Goal: Information Seeking & Learning: Stay updated

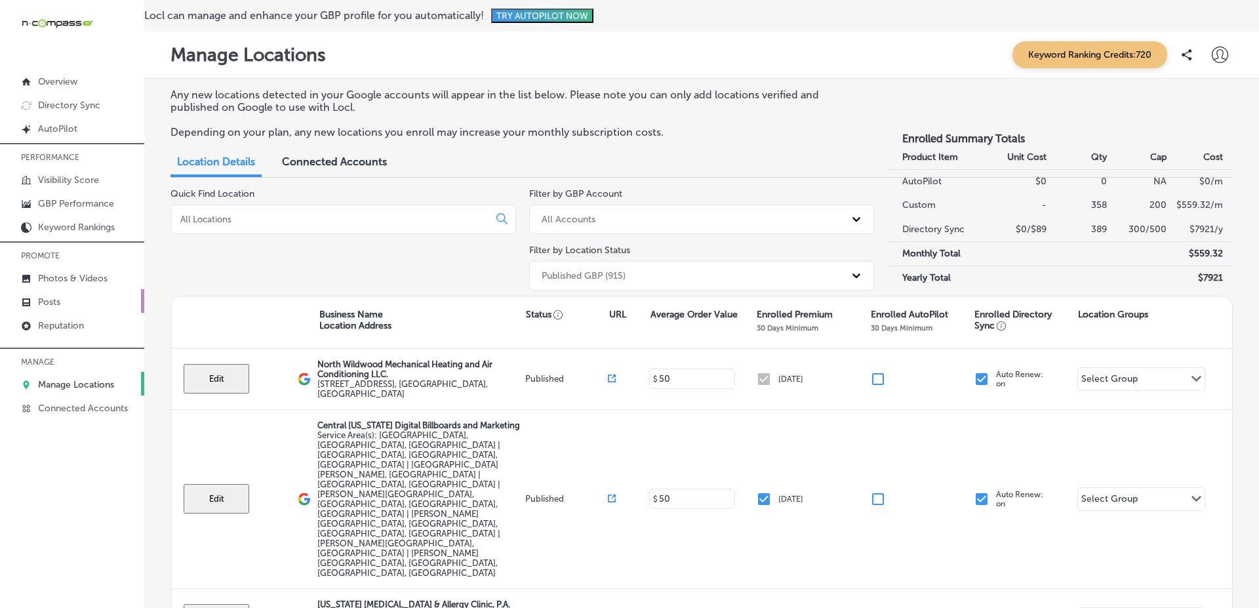
click at [93, 306] on link "Posts" at bounding box center [72, 301] width 144 height 24
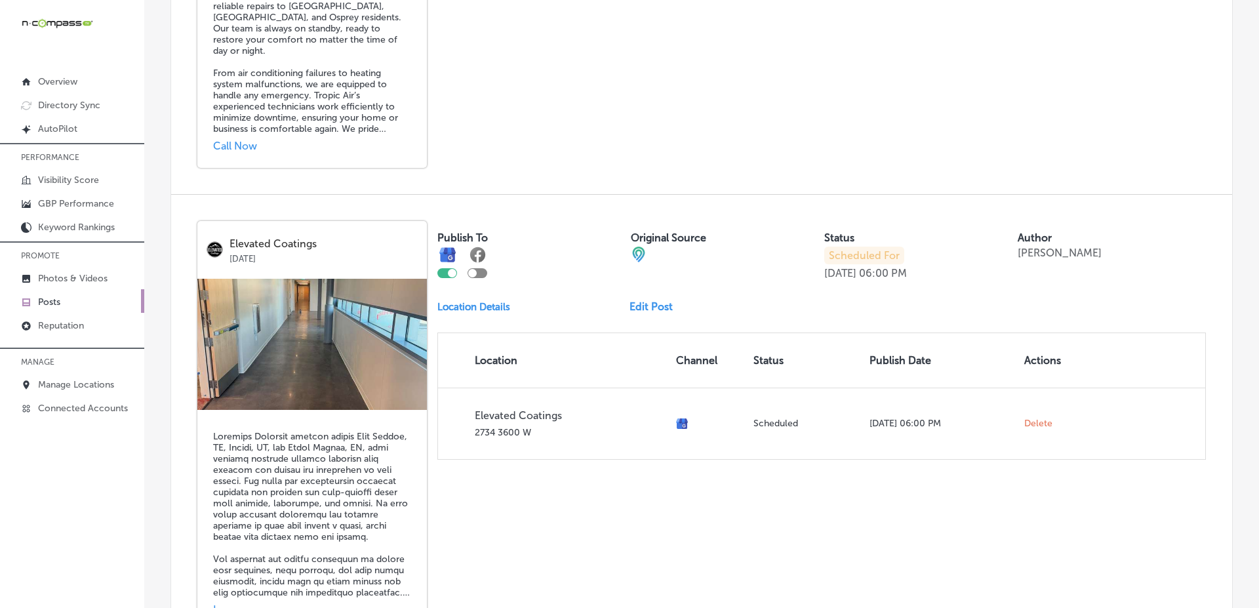
scroll to position [2831, 0]
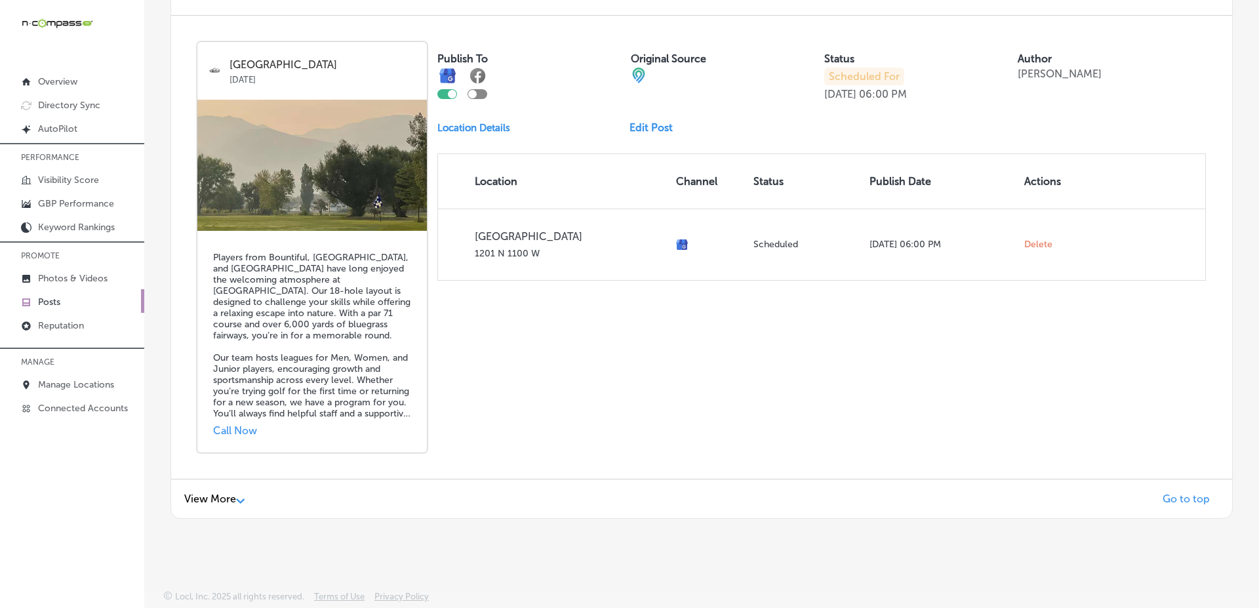
click at [232, 502] on span "View More" at bounding box center [210, 499] width 52 height 12
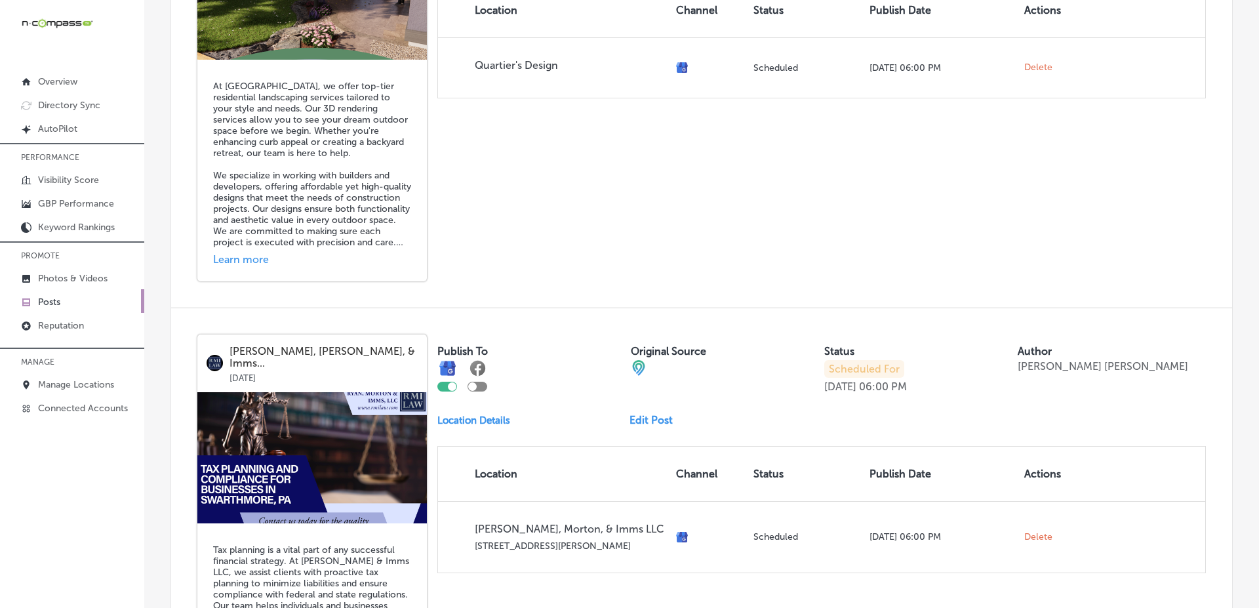
scroll to position [0, 0]
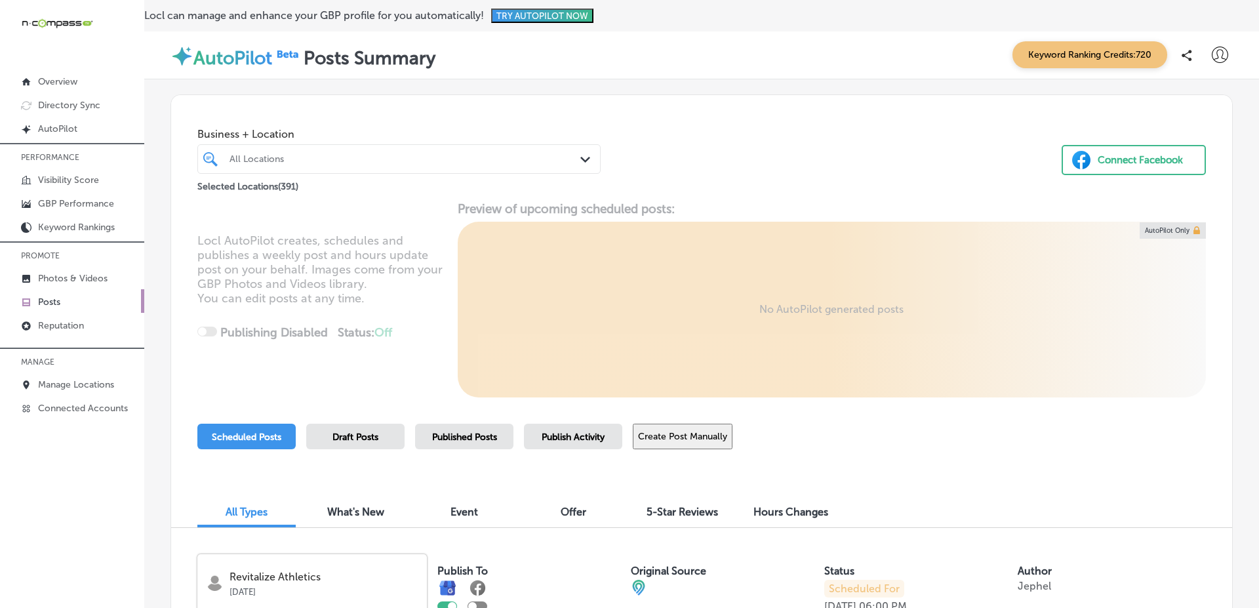
click at [463, 432] on span "Published Posts" at bounding box center [464, 437] width 65 height 11
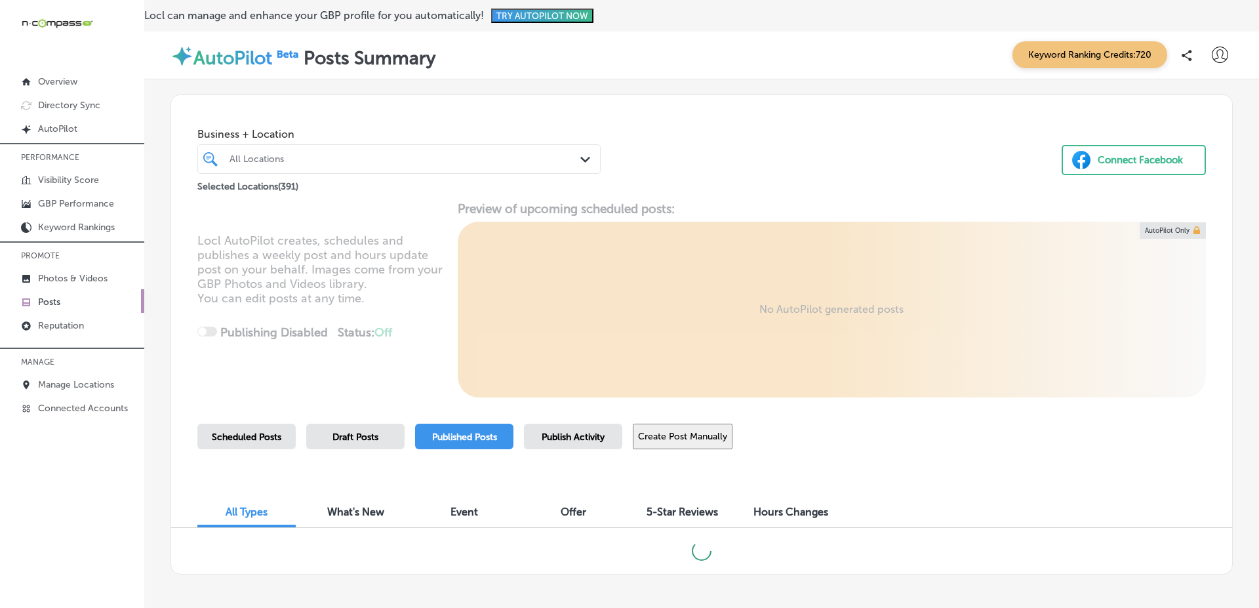
click at [337, 437] on span "Draft Posts" at bounding box center [356, 437] width 46 height 11
click at [1038, 439] on div "Scheduled Posts Draft Posts Published Posts Publish Activity Create Post Manual…" at bounding box center [701, 454] width 1009 height 60
click at [1236, 464] on div "Business + Location All Locations Path Created with Sketch. Selected Locations …" at bounding box center [701, 331] width 1115 height 505
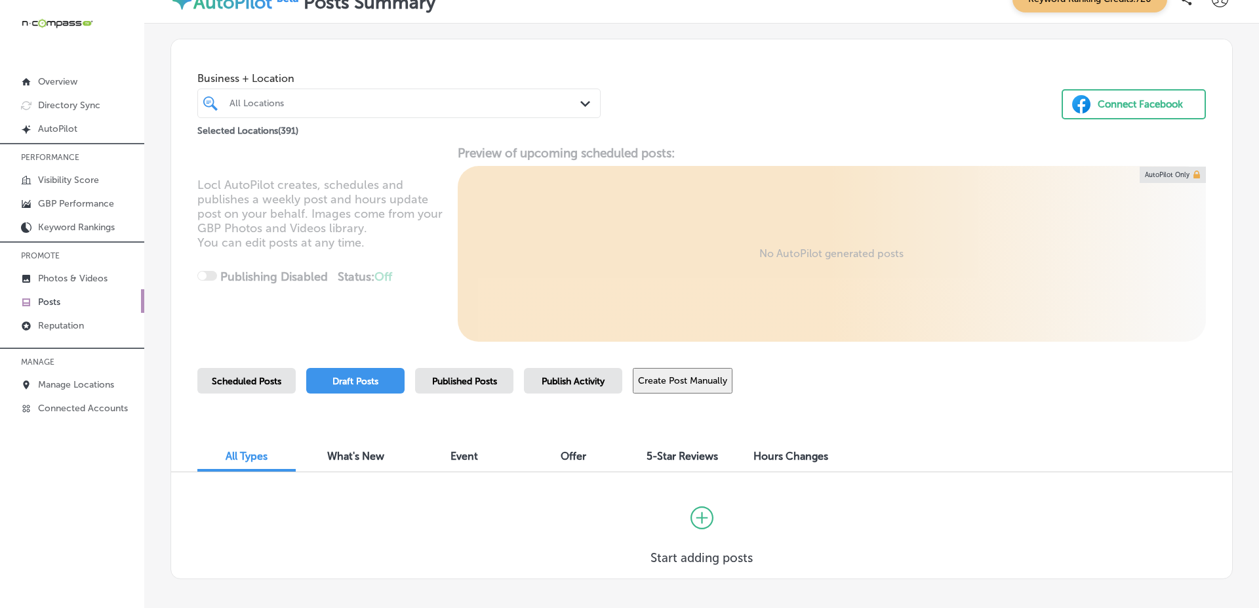
click at [460, 384] on span "Published Posts" at bounding box center [464, 381] width 65 height 11
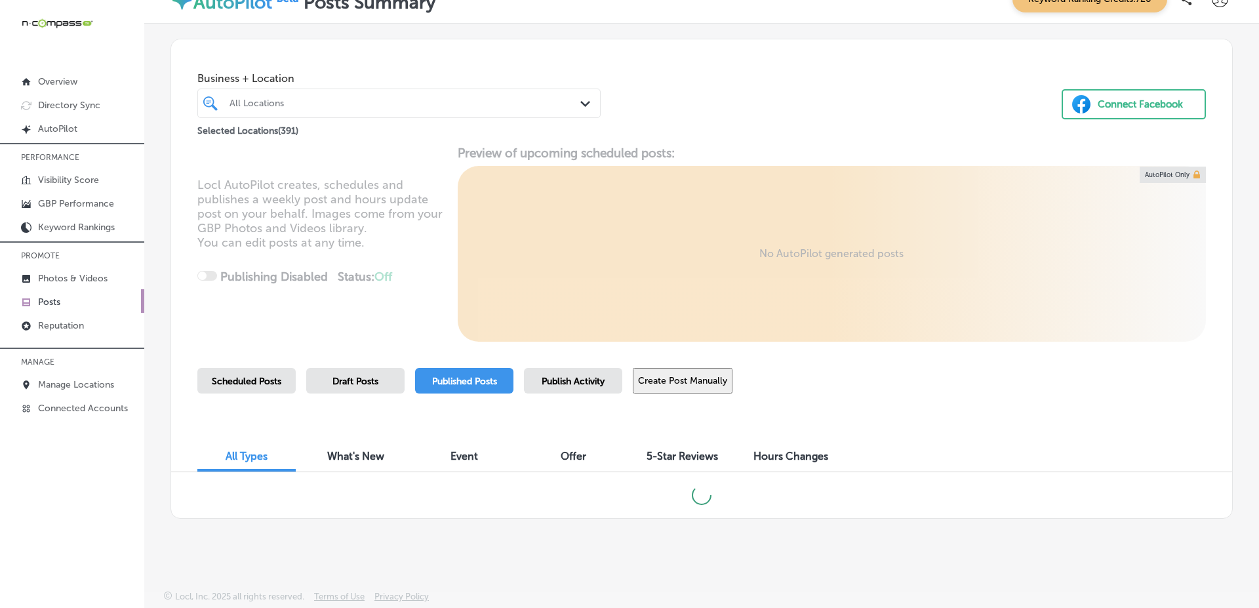
click at [1240, 329] on div "Business + Location All Locations Path Created with Sketch. Selected Locations …" at bounding box center [701, 276] width 1115 height 505
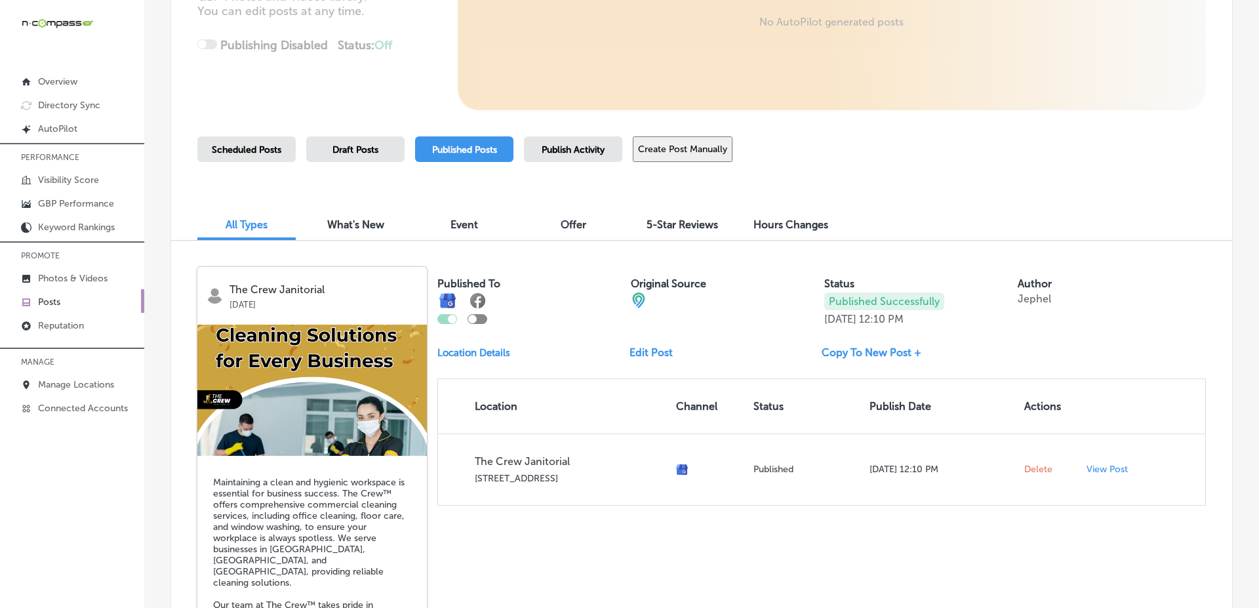
scroll to position [418, 0]
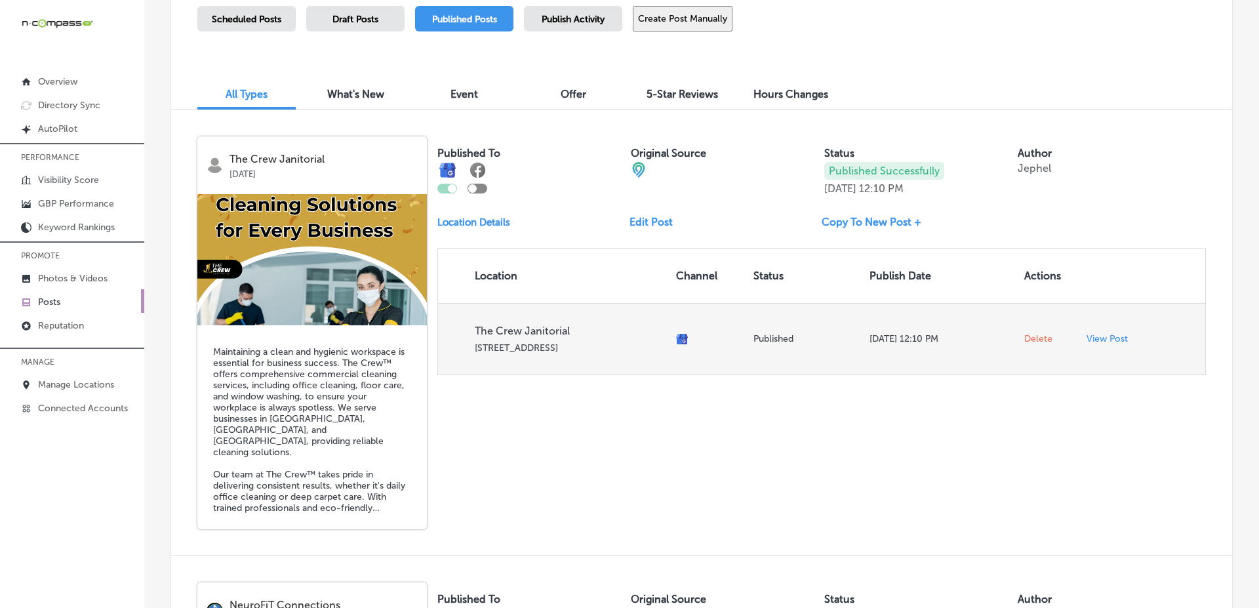
click at [876, 337] on p "Aug 11, 2025 12:10 PM" at bounding box center [942, 338] width 144 height 11
drag, startPoint x: 876, startPoint y: 337, endPoint x: 952, endPoint y: 335, distance: 76.8
click at [952, 335] on p "Aug 11, 2025 12:10 PM" at bounding box center [942, 338] width 144 height 11
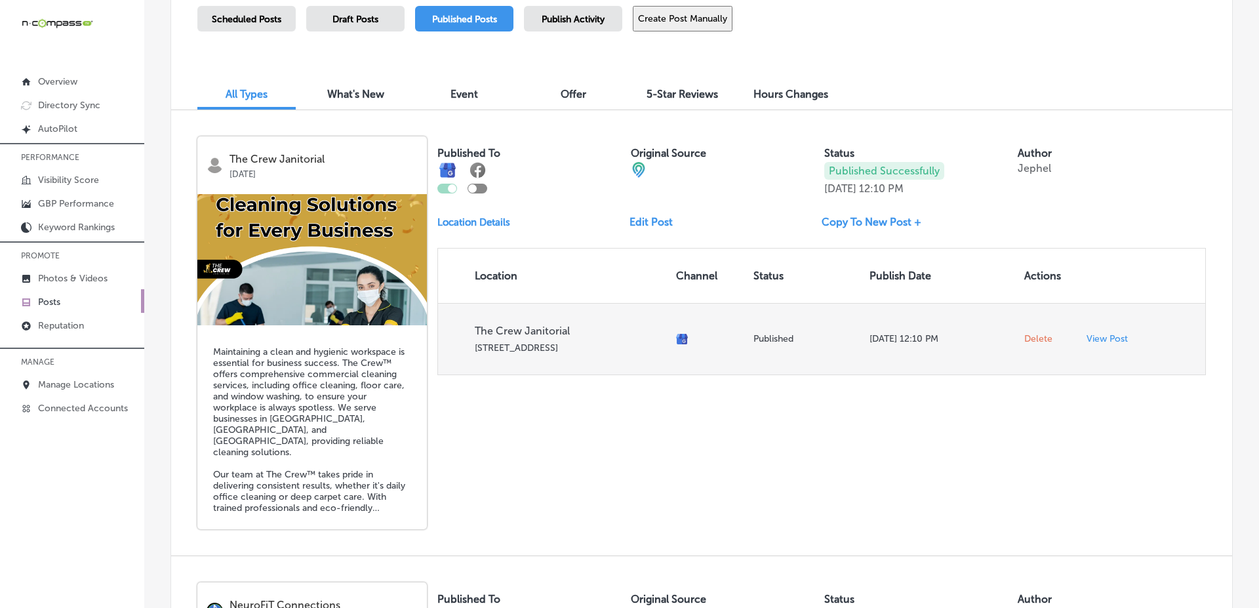
drag, startPoint x: 952, startPoint y: 335, endPoint x: 878, endPoint y: 340, distance: 74.9
click at [878, 340] on p "Aug 11, 2025 12:10 PM" at bounding box center [942, 338] width 144 height 11
click at [1090, 344] on p "View Post" at bounding box center [1107, 338] width 41 height 11
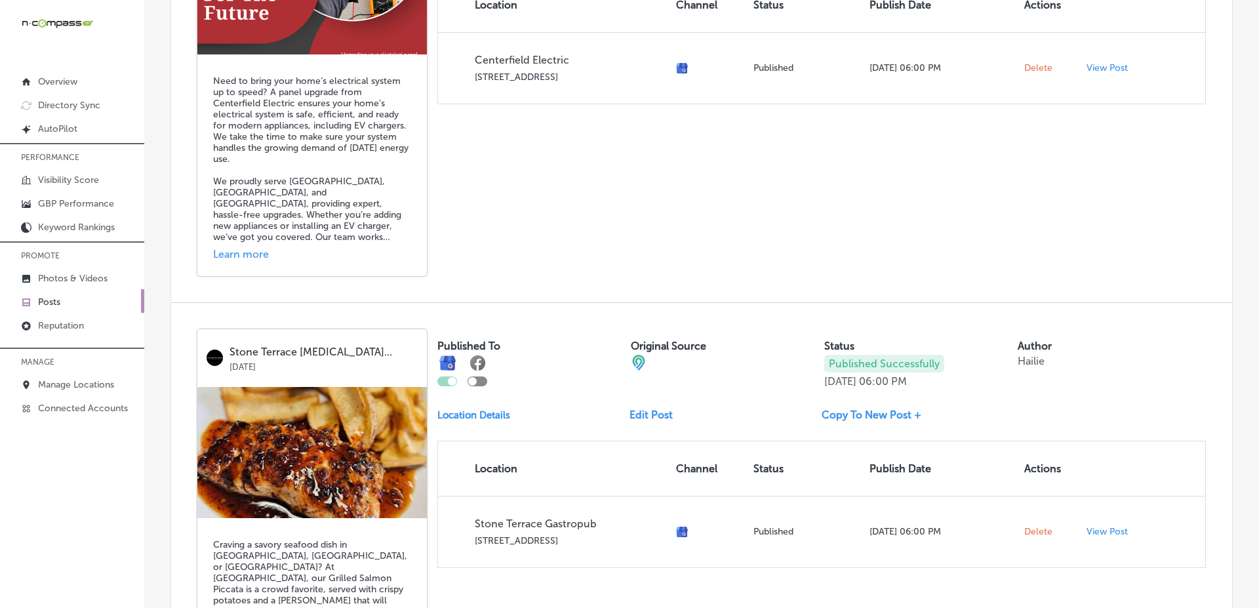
scroll to position [1716, 0]
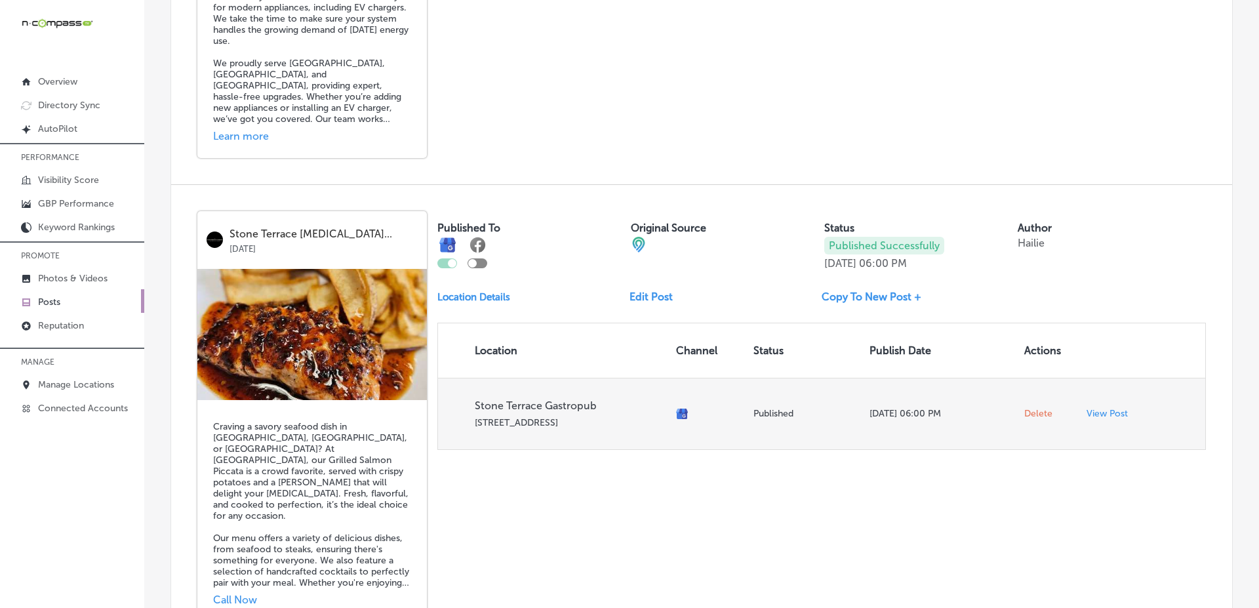
click at [1087, 408] on p "View Post" at bounding box center [1107, 413] width 41 height 11
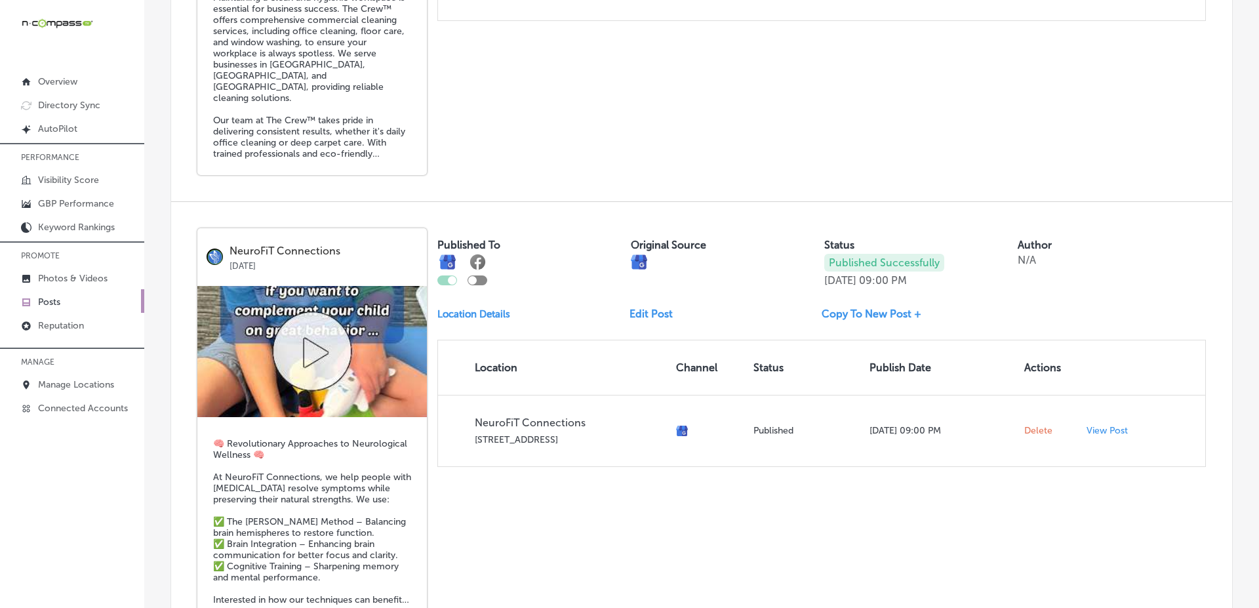
scroll to position [0, 0]
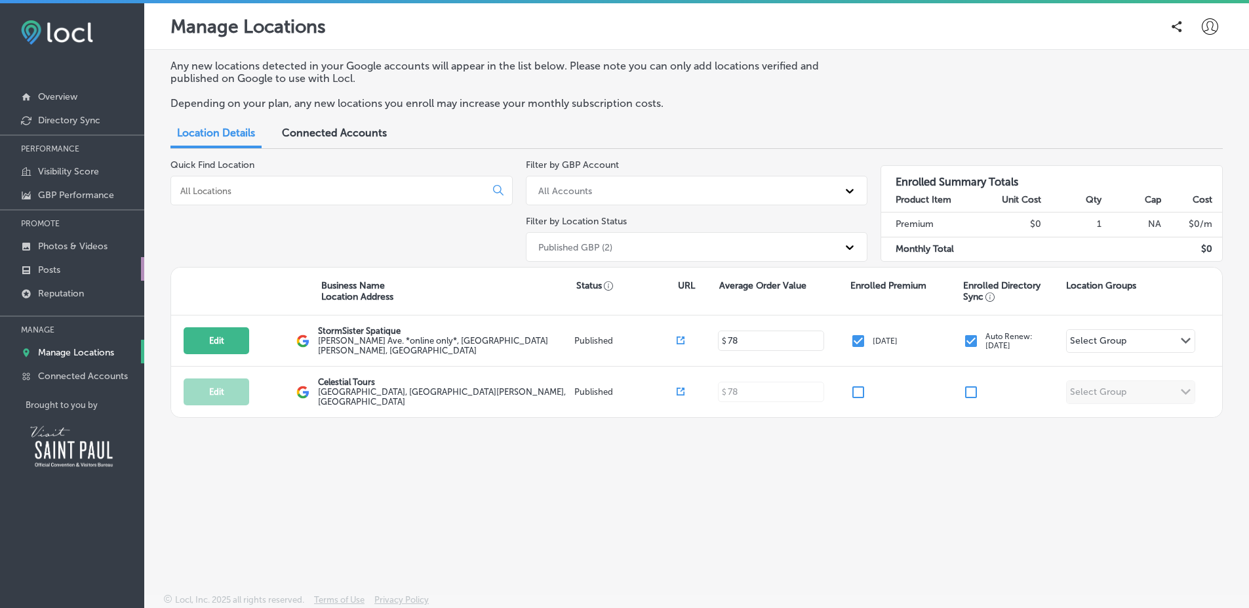
click at [111, 273] on link "Posts" at bounding box center [72, 269] width 144 height 24
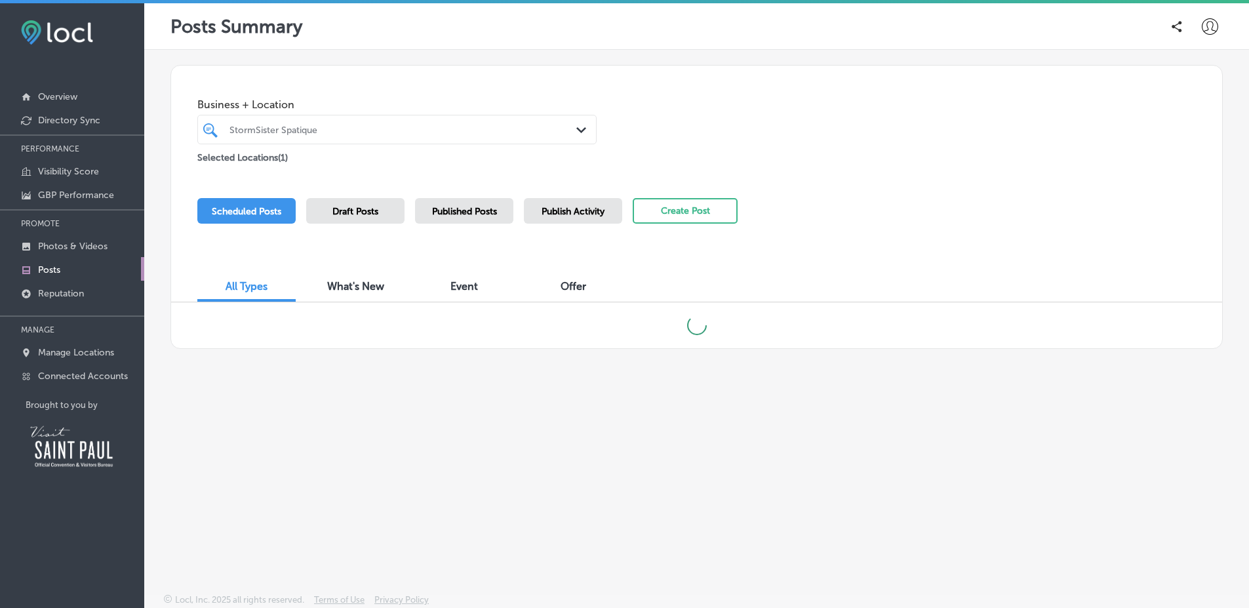
click at [1221, 247] on div "Business + Location StormSister Spatique Path Created with Sketch. Selected Loc…" at bounding box center [697, 207] width 1053 height 284
click at [1245, 200] on div "Business + Location StormSister Spatique Path Created with Sketch. Selected Loc…" at bounding box center [696, 291] width 1105 height 482
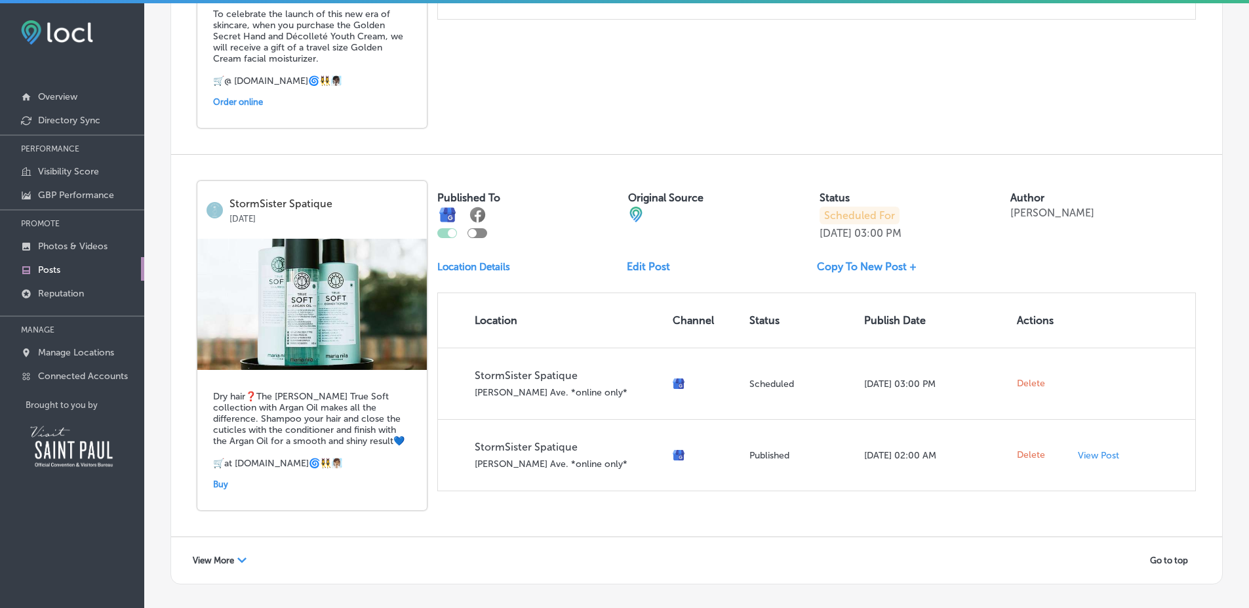
scroll to position [2368, 0]
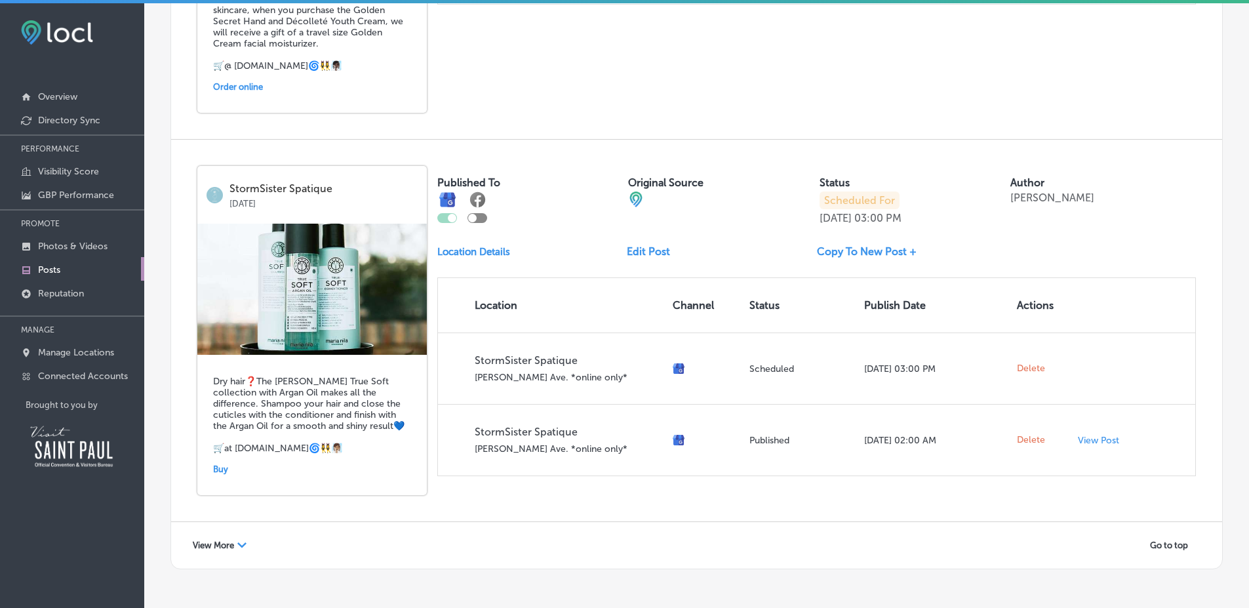
click at [209, 540] on span "View More" at bounding box center [213, 545] width 41 height 10
click at [177, 389] on div "StormSister Spatique [DATE] Dry hair❓The [PERSON_NAME] True Soft collection wit…" at bounding box center [696, 331] width 1051 height 382
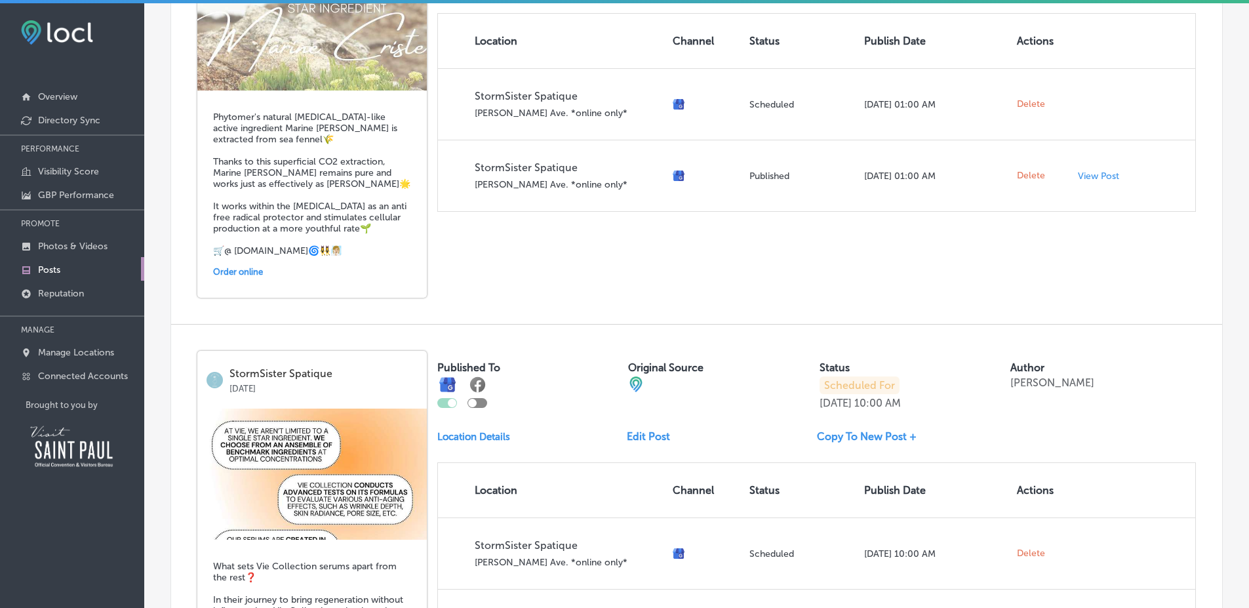
scroll to position [0, 0]
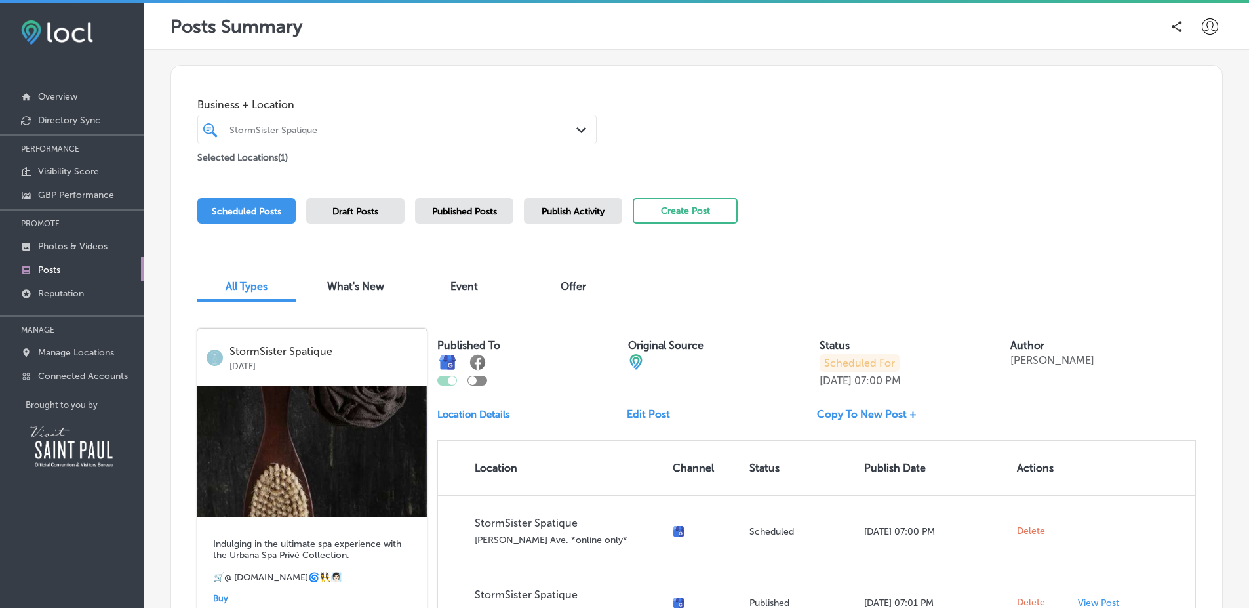
click at [315, 227] on div "Scheduled Posts Draft Posts Published Posts Publish Activity Create Post" at bounding box center [467, 228] width 540 height 60
click at [321, 218] on div "Draft Posts" at bounding box center [355, 211] width 98 height 26
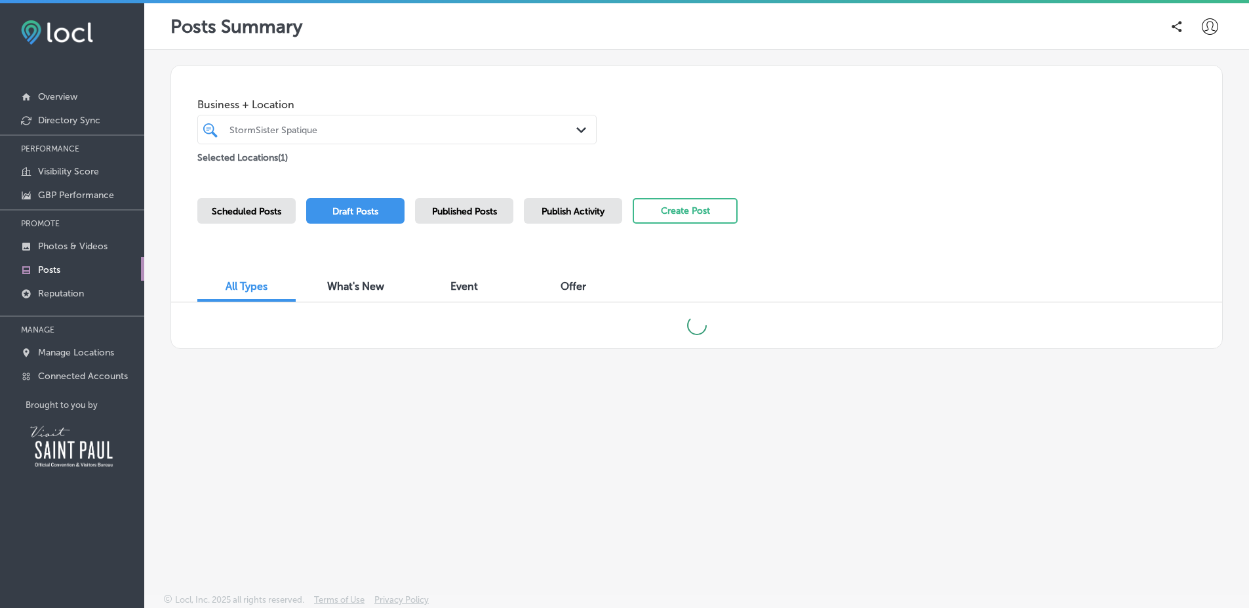
click at [898, 210] on div "Scheduled Posts Draft Posts Published Posts Publish Activity Create Post" at bounding box center [696, 228] width 999 height 60
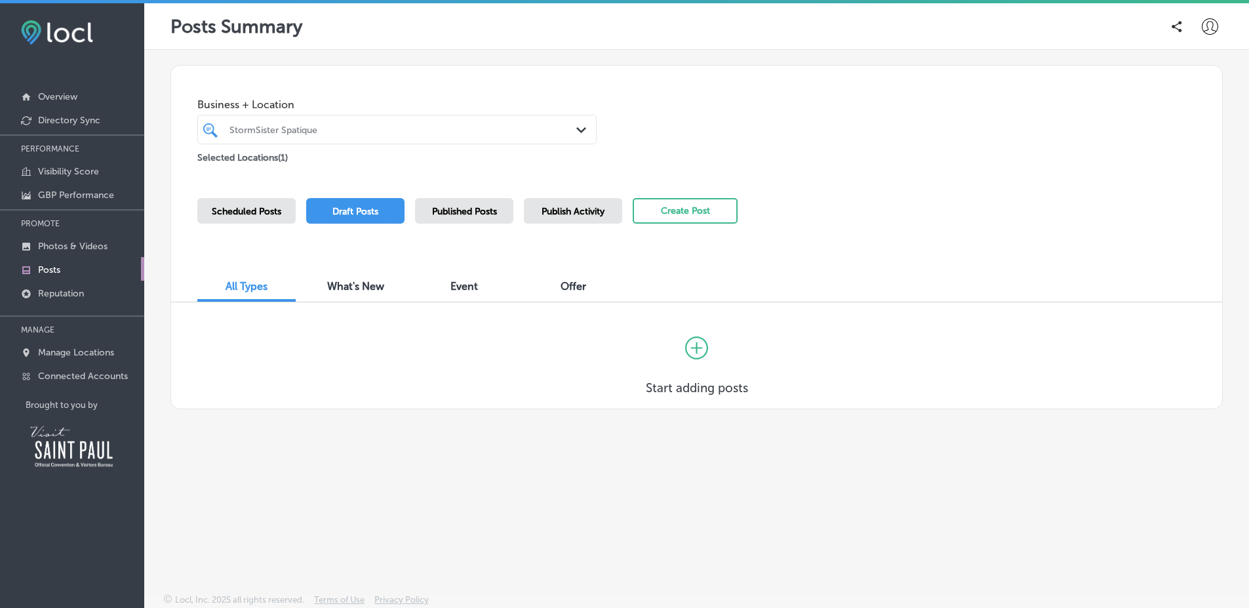
click at [502, 213] on div "Published Posts" at bounding box center [464, 211] width 98 height 26
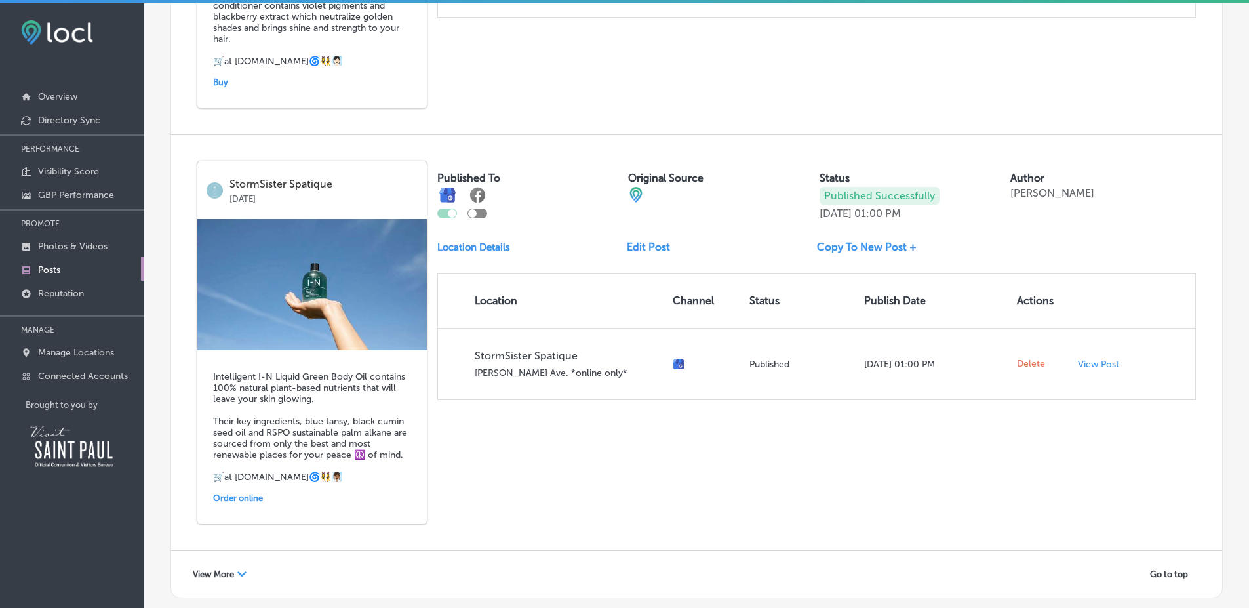
scroll to position [2122, 0]
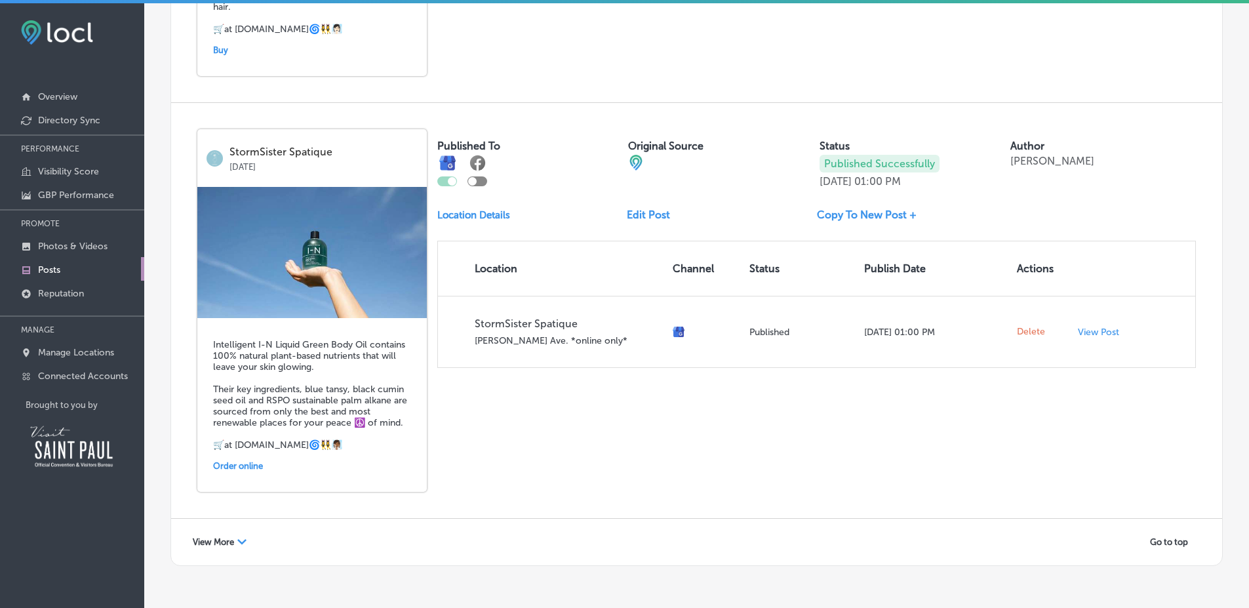
click at [226, 537] on span "View More" at bounding box center [213, 542] width 41 height 10
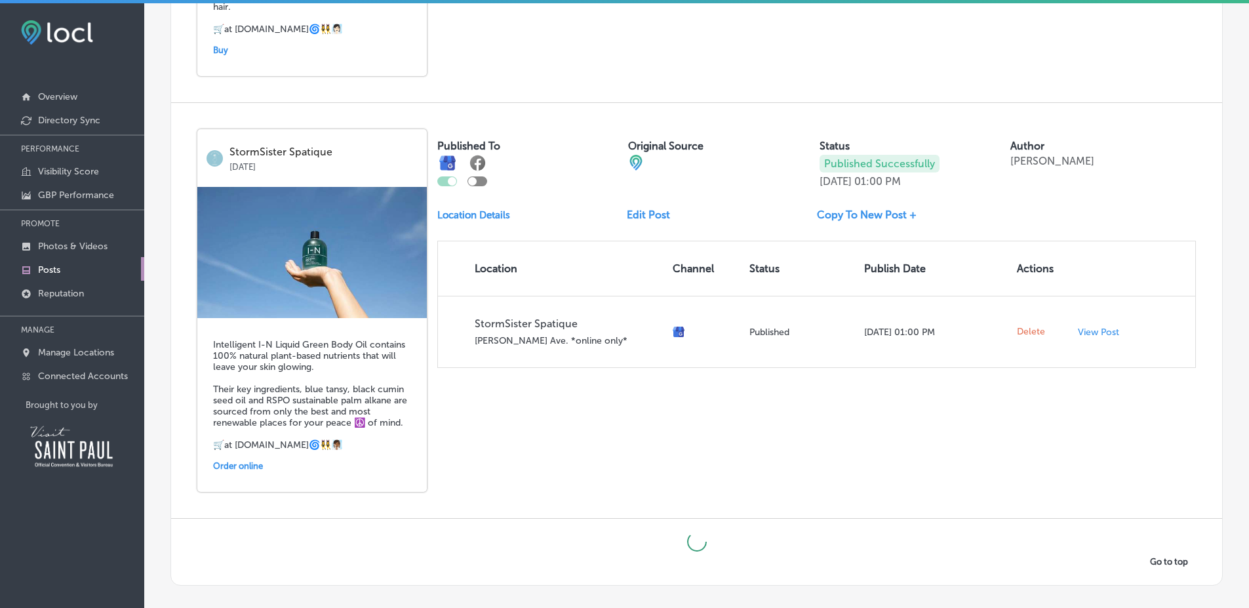
click at [535, 413] on div "StormSister Spatique [DATE] Intelligent I-N Liquid Green Body Oil contains 100%…" at bounding box center [696, 310] width 1051 height 415
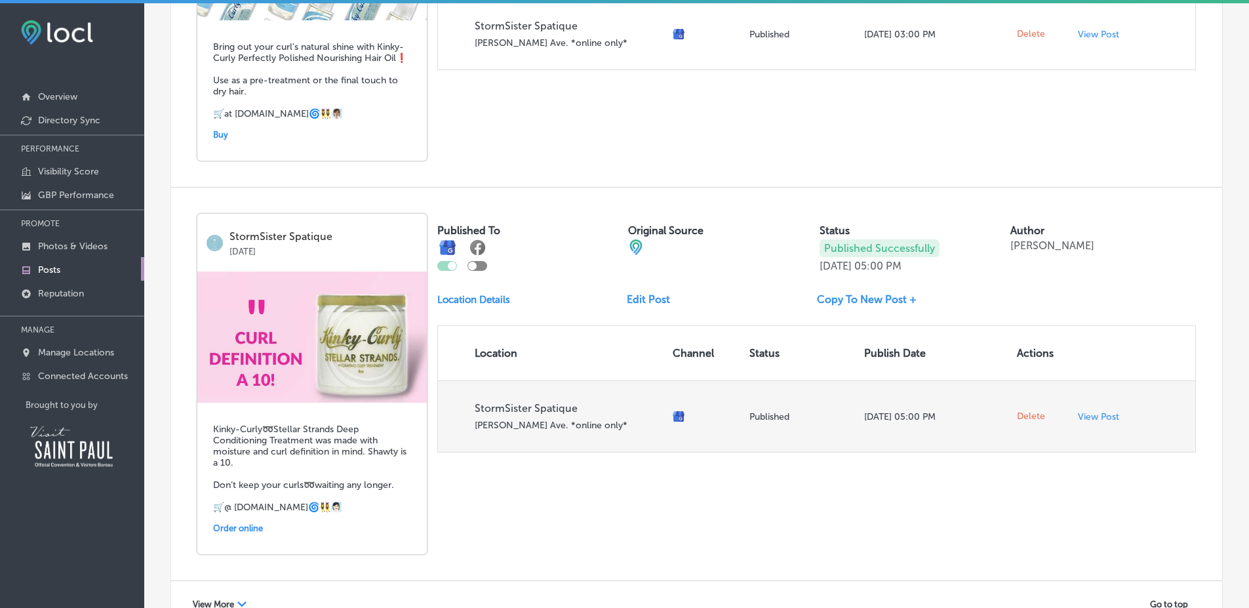
scroll to position [4391, 0]
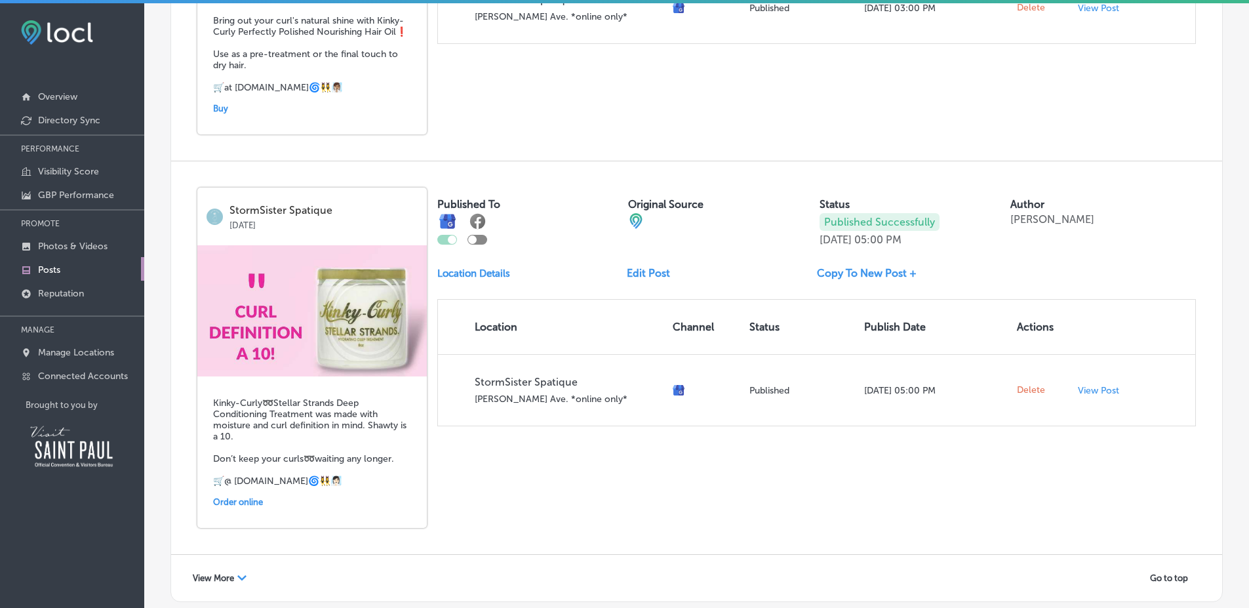
click at [243, 575] on icon "Path Created with Sketch." at bounding box center [241, 577] width 9 height 5
click at [562, 422] on div "StormSister Spatique [DATE] Kinky-Curly➿Stellar Strands Deep Conditioning Treat…" at bounding box center [696, 357] width 1051 height 393
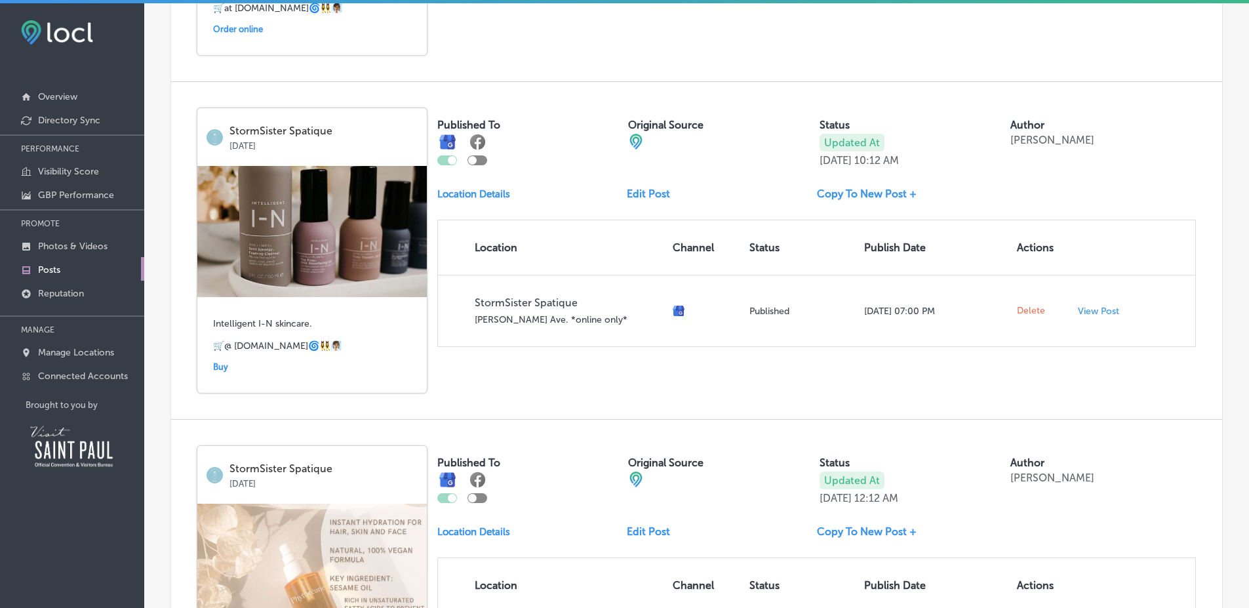
scroll to position [0, 0]
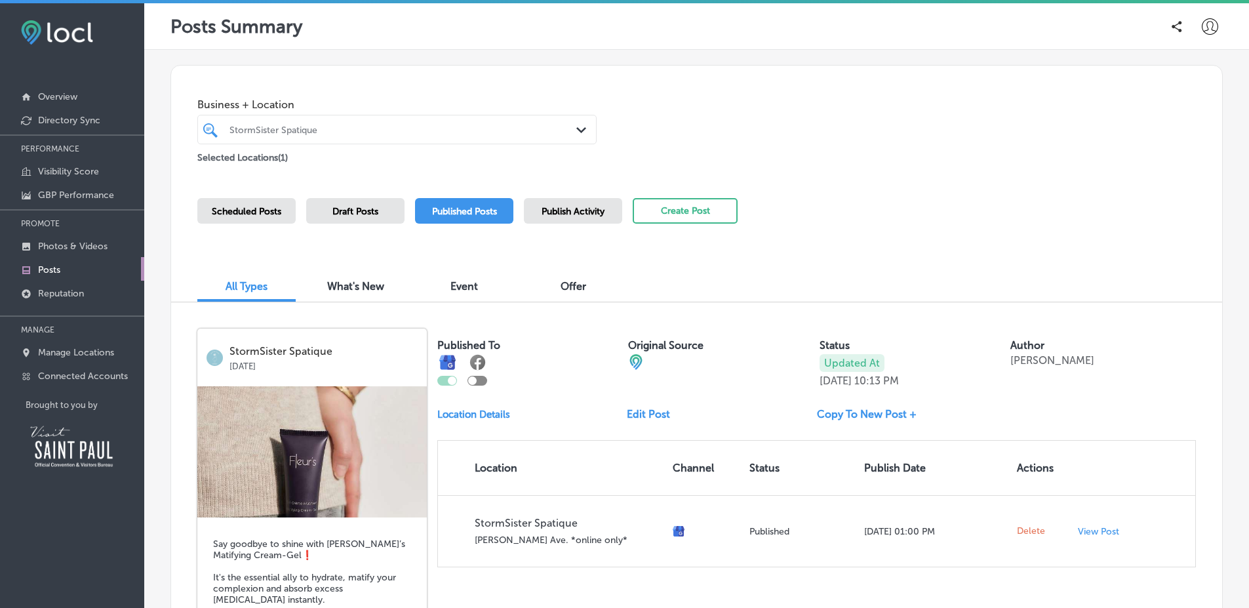
click at [249, 209] on span "Scheduled Posts" at bounding box center [247, 211] width 70 height 11
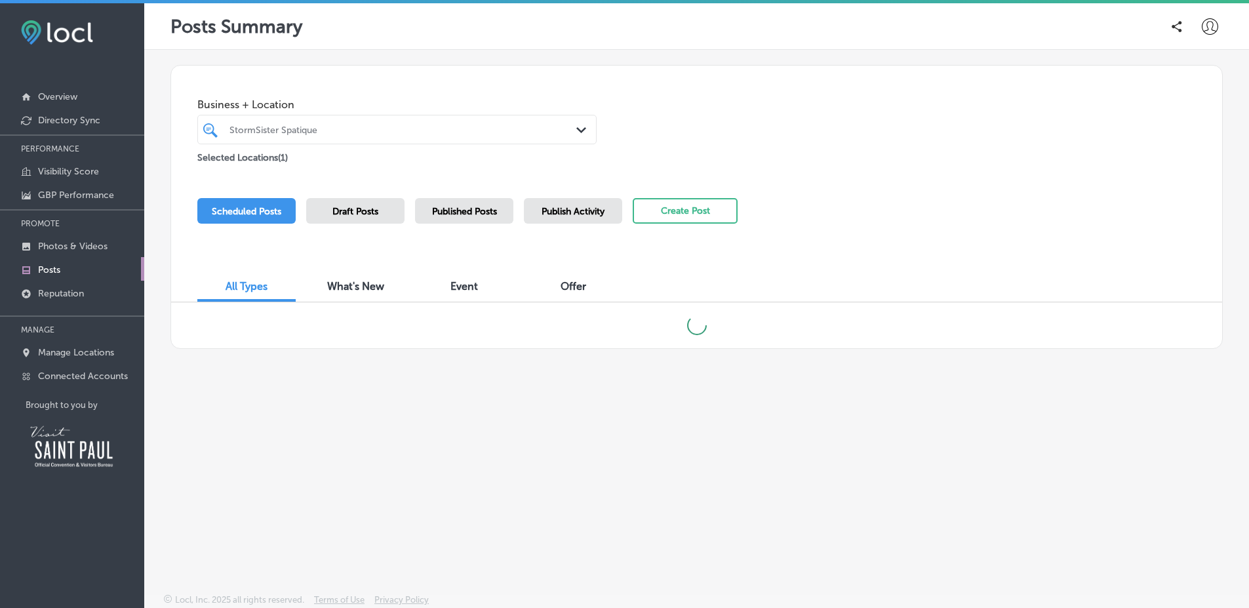
click at [947, 222] on div "Scheduled Posts Draft Posts Published Posts Publish Activity Create Post" at bounding box center [696, 228] width 999 height 60
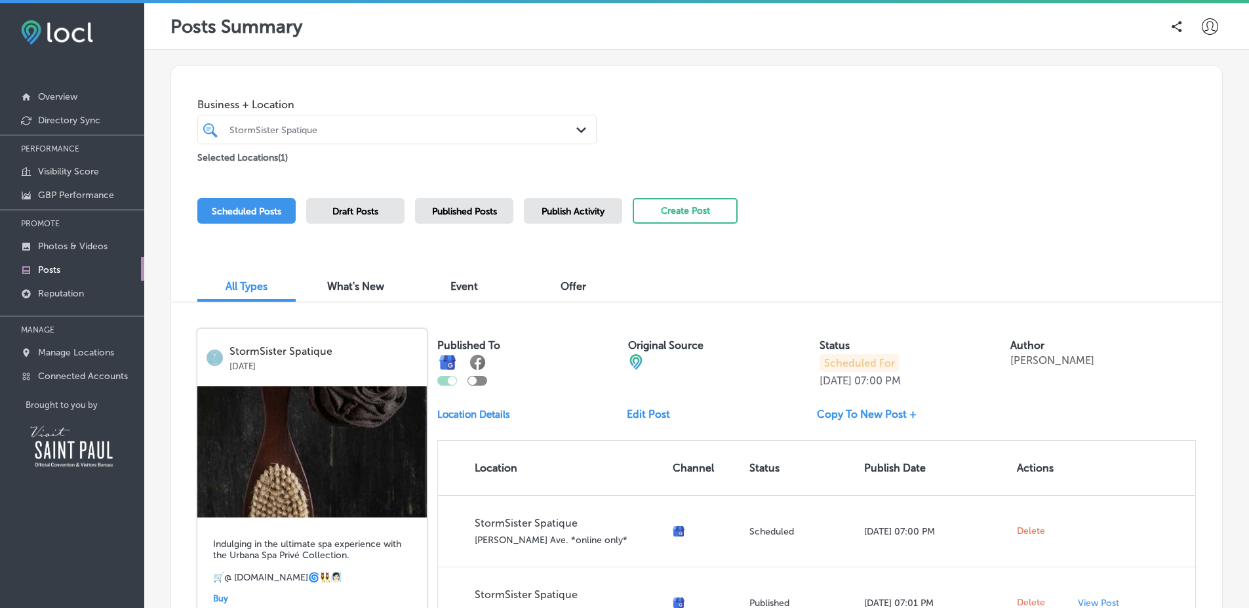
click at [582, 207] on span "Publish Activity" at bounding box center [573, 211] width 63 height 11
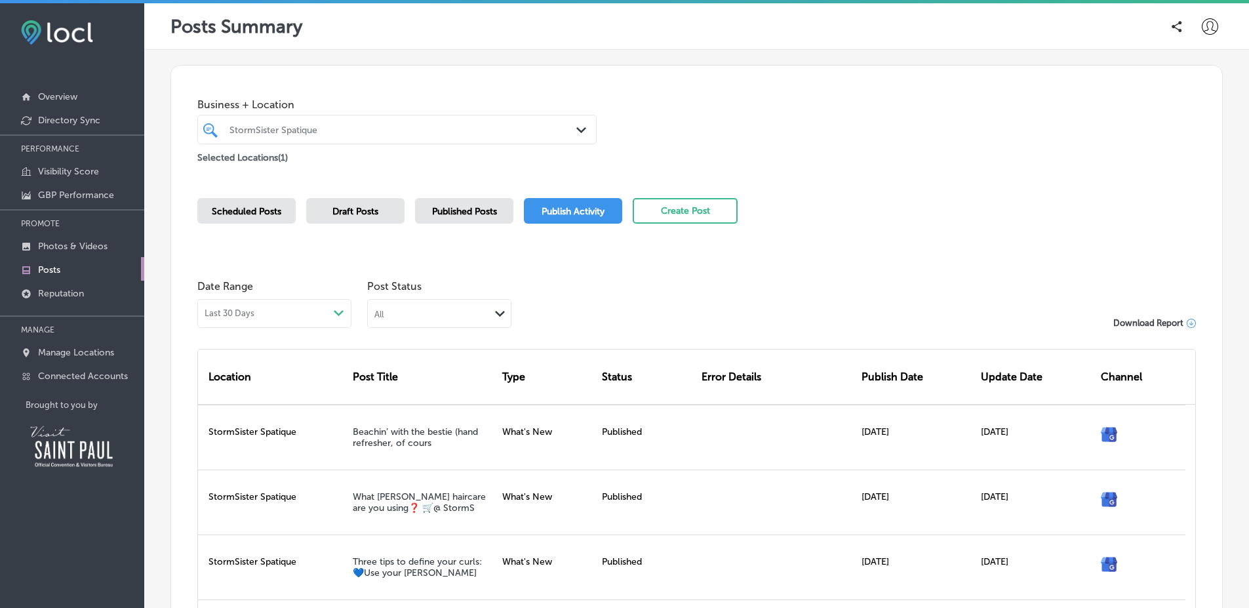
click at [359, 139] on div "StormSister Spatique" at bounding box center [397, 129] width 348 height 20
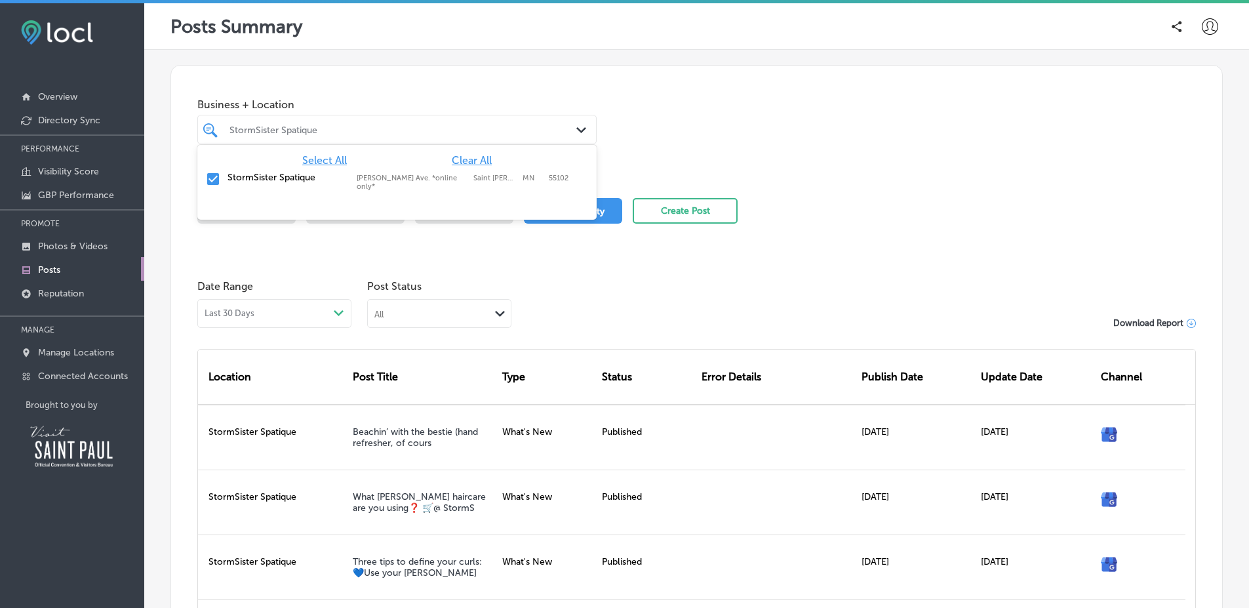
click at [359, 139] on div "StormSister Spatique" at bounding box center [397, 129] width 348 height 20
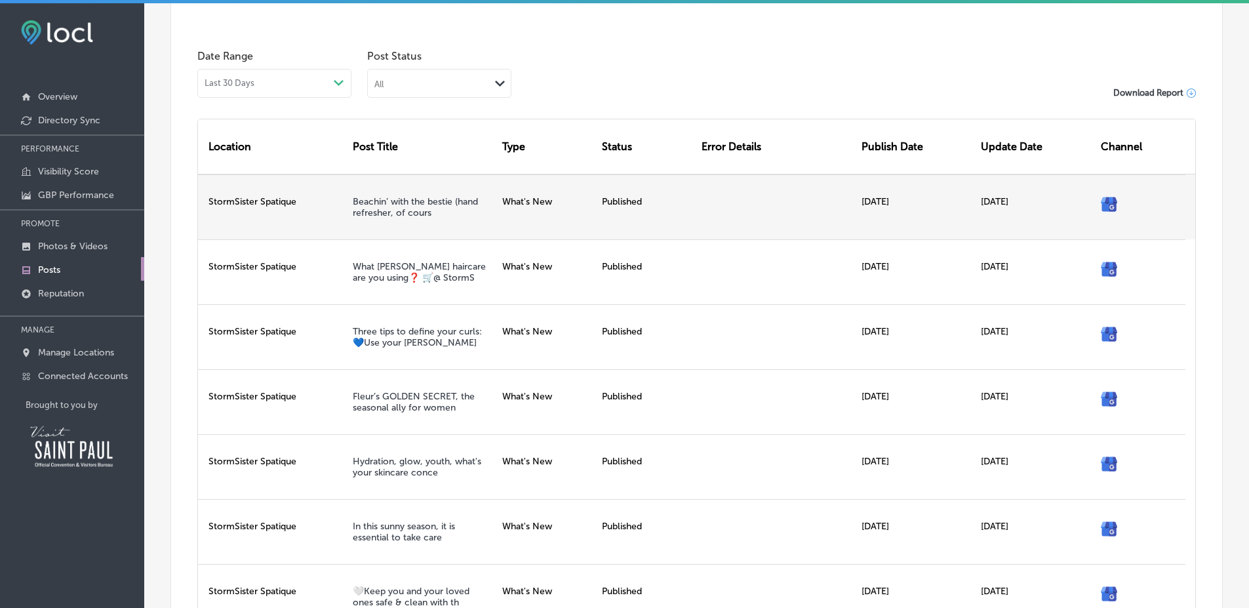
scroll to position [236, 0]
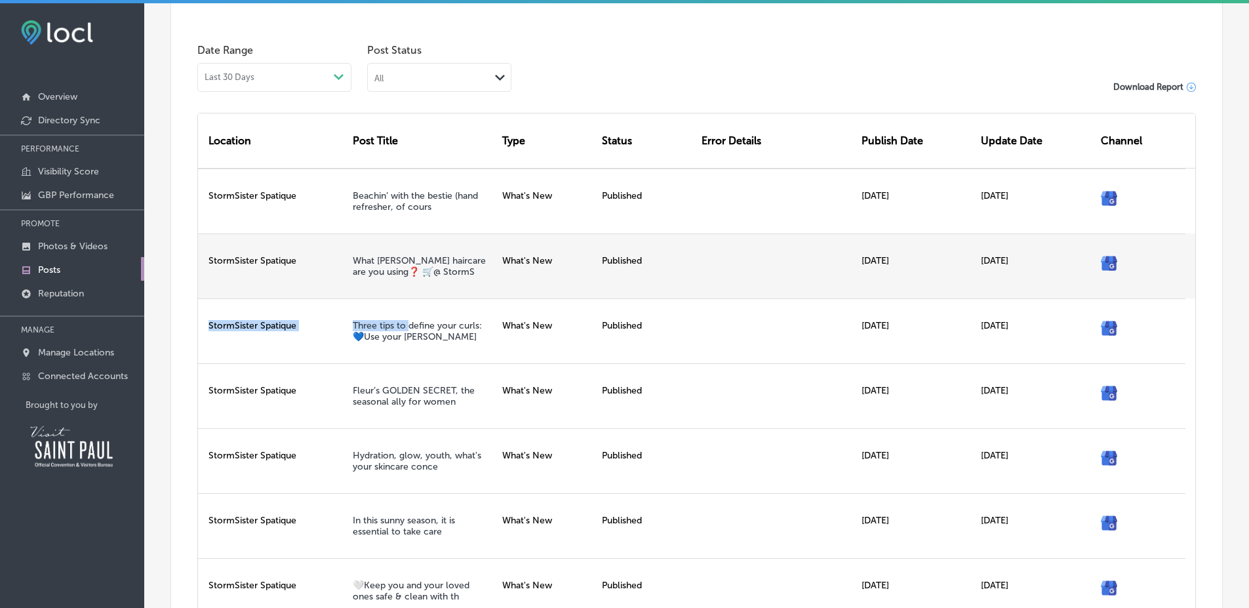
drag, startPoint x: 338, startPoint y: 316, endPoint x: 353, endPoint y: 296, distance: 25.3
click at [399, 321] on div "StormSister Spatique Three tips to define your curls: 💙Use your [PERSON_NAME] N…" at bounding box center [697, 330] width 998 height 65
click at [349, 293] on div "What [PERSON_NAME] haircare are you using❓ 🛒@ StormS" at bounding box center [423, 265] width 150 height 65
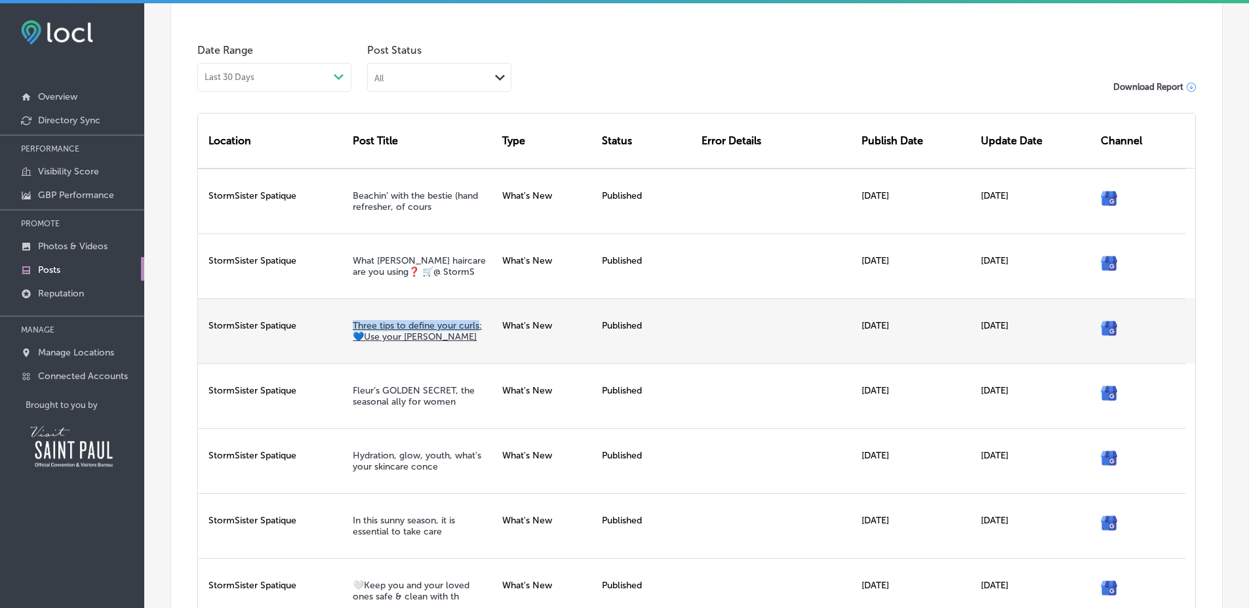
drag, startPoint x: 344, startPoint y: 327, endPoint x: 478, endPoint y: 322, distance: 133.9
click at [478, 322] on div "Three tips to define your curls: 💙Use your [PERSON_NAME]" at bounding box center [423, 330] width 150 height 65
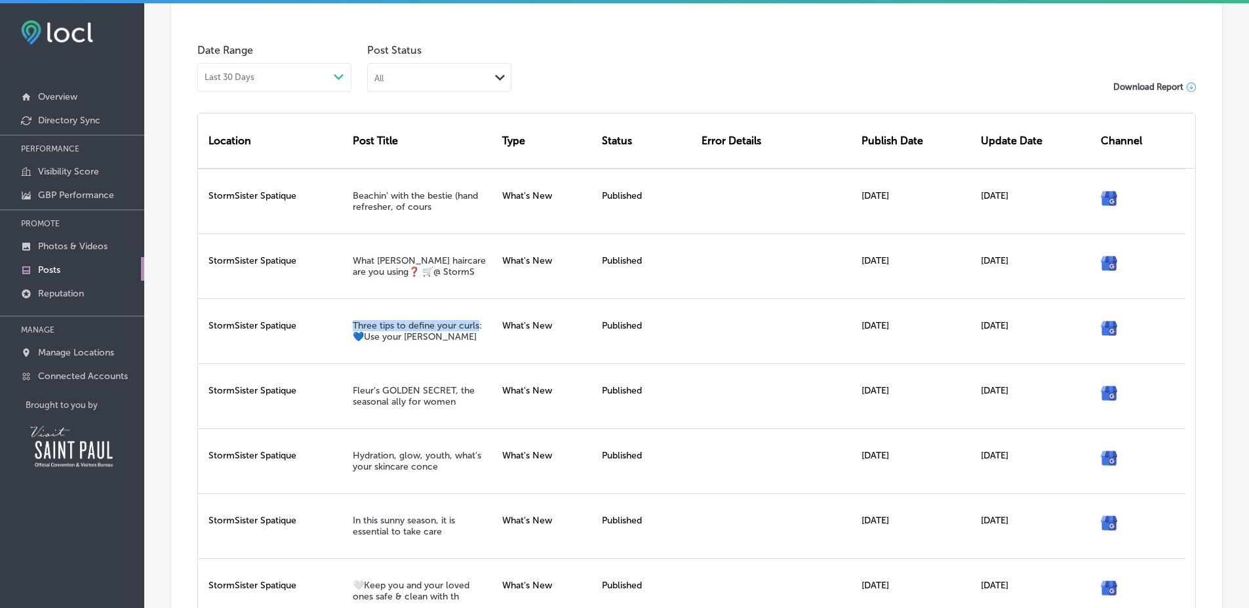
copy link "Three tips to define your curls"
click at [582, 85] on div "Date Range Last 30 Days Path Created with Sketch. Post Status All Path Created …" at bounding box center [696, 64] width 999 height 54
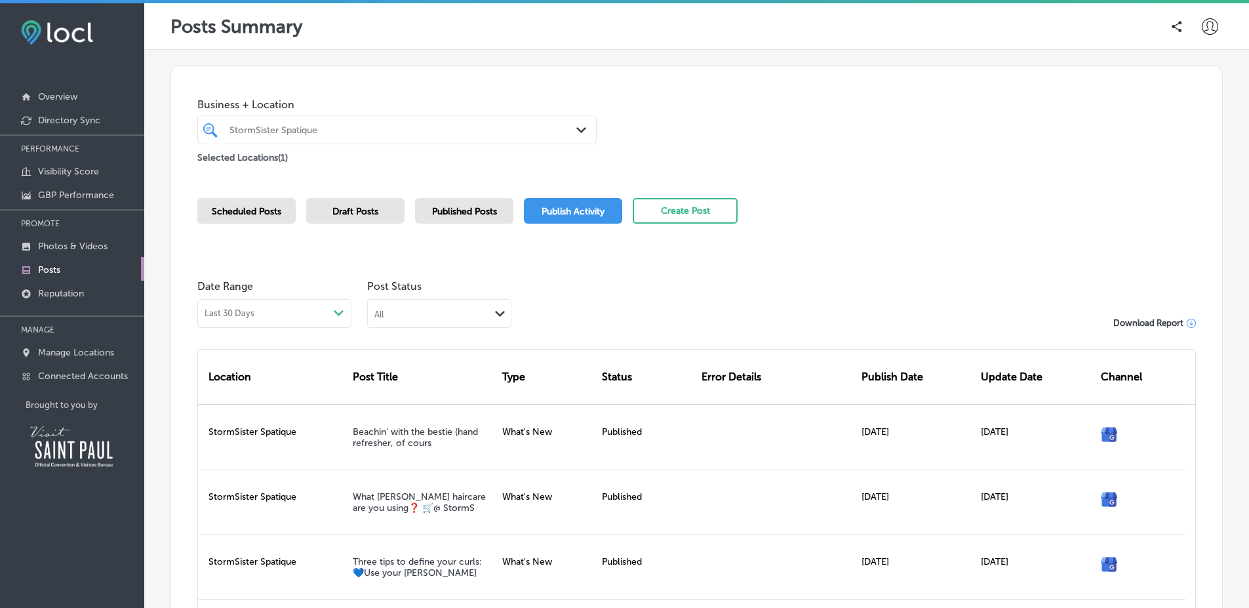
click at [511, 199] on div "Published Posts" at bounding box center [464, 211] width 98 height 26
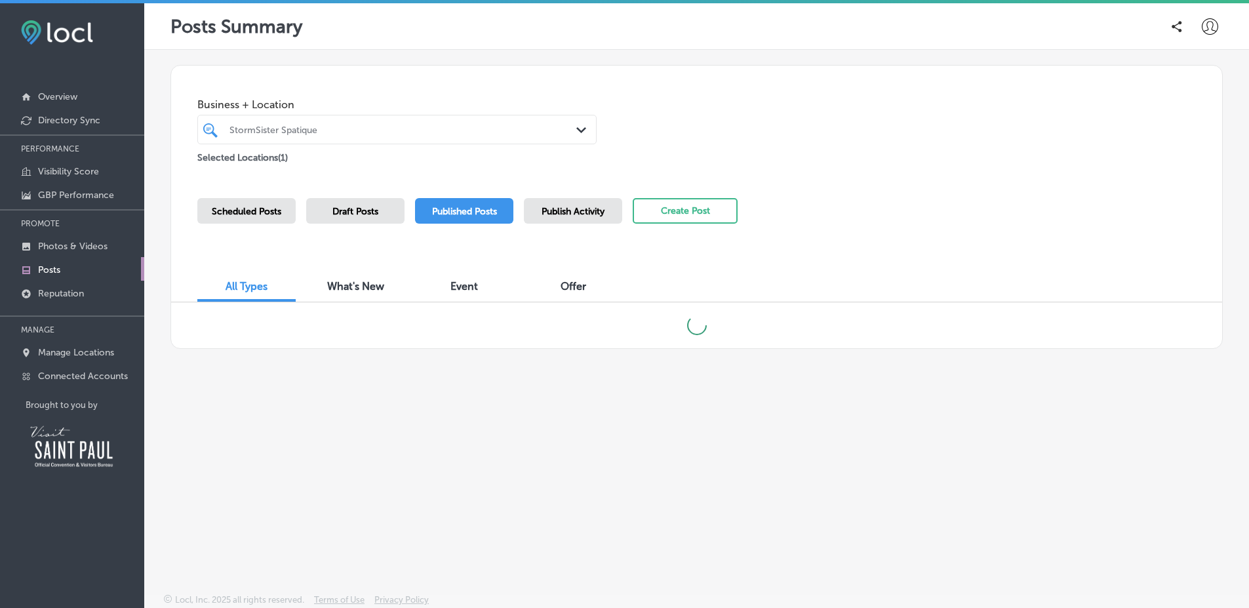
click at [1224, 217] on div "Business + Location StormSister Spatique Path Created with Sketch. Selected Loc…" at bounding box center [696, 291] width 1105 height 482
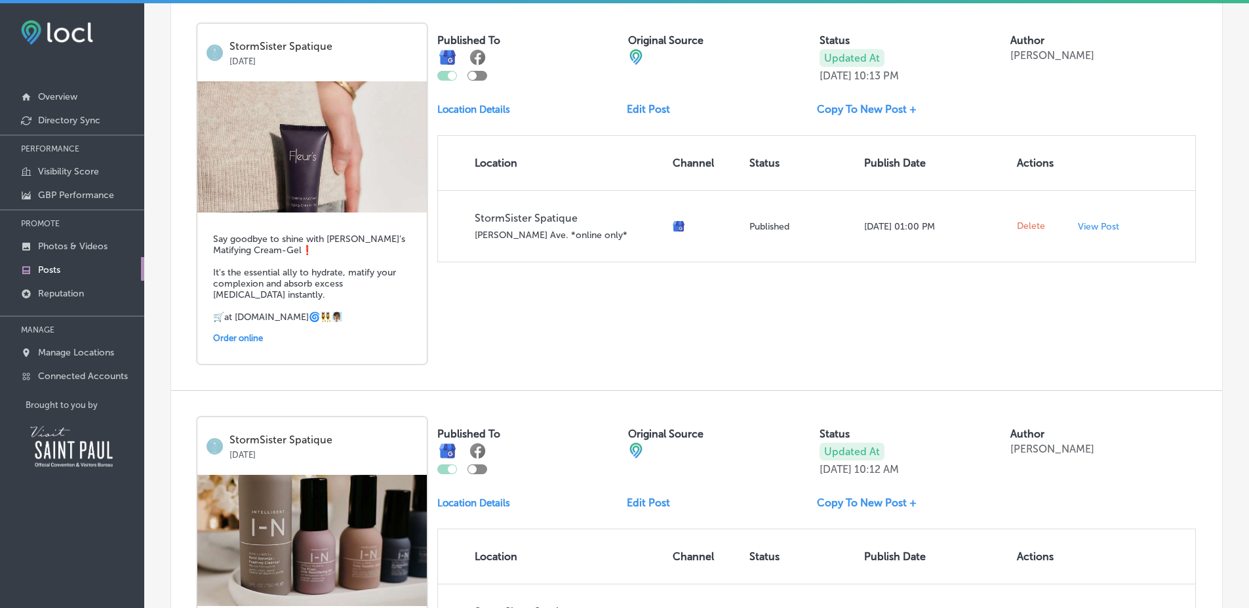
scroll to position [118, 0]
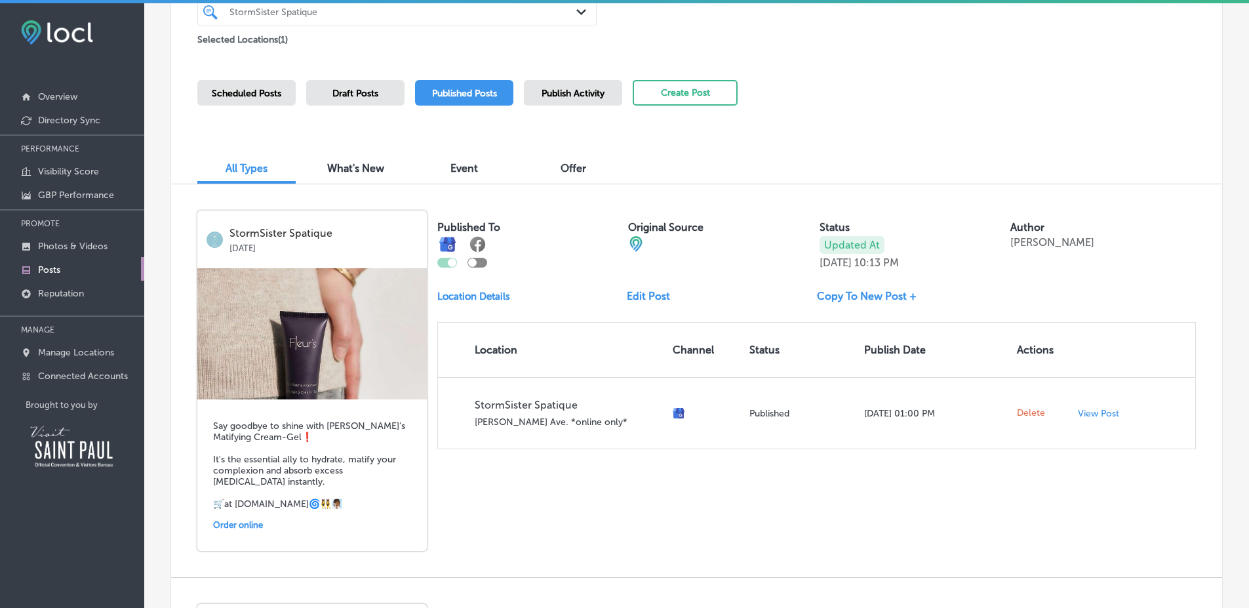
click at [351, 169] on span "What's New" at bounding box center [355, 168] width 57 height 12
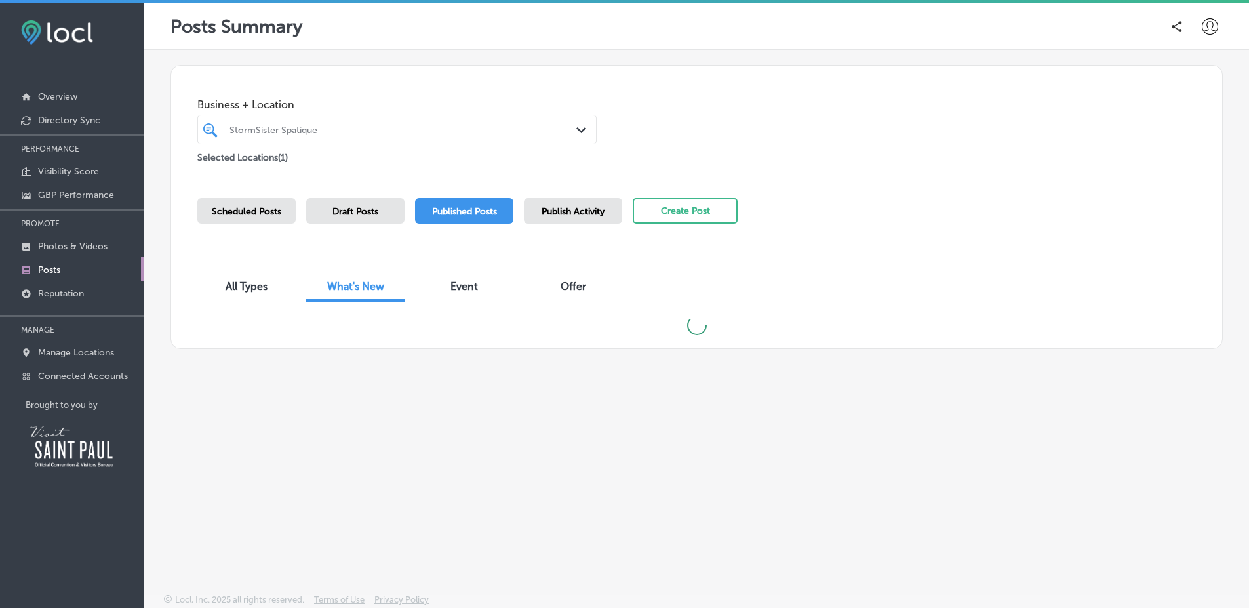
click at [809, 210] on div "Scheduled Posts Draft Posts Published Posts Publish Activity Create Post" at bounding box center [696, 228] width 999 height 60
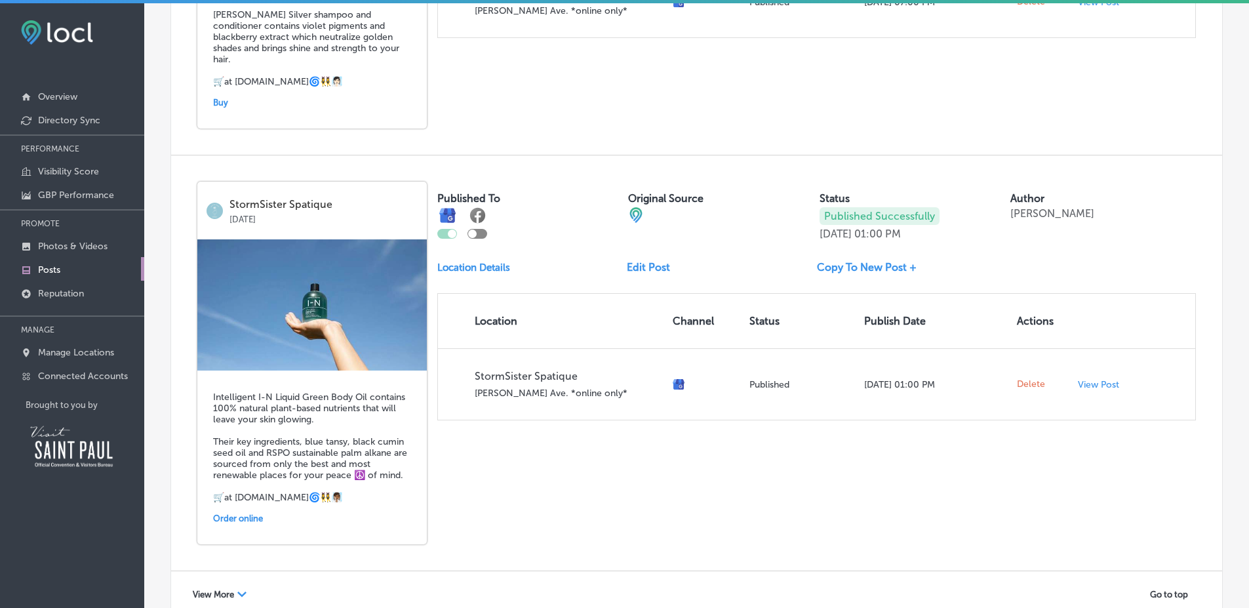
scroll to position [2122, 0]
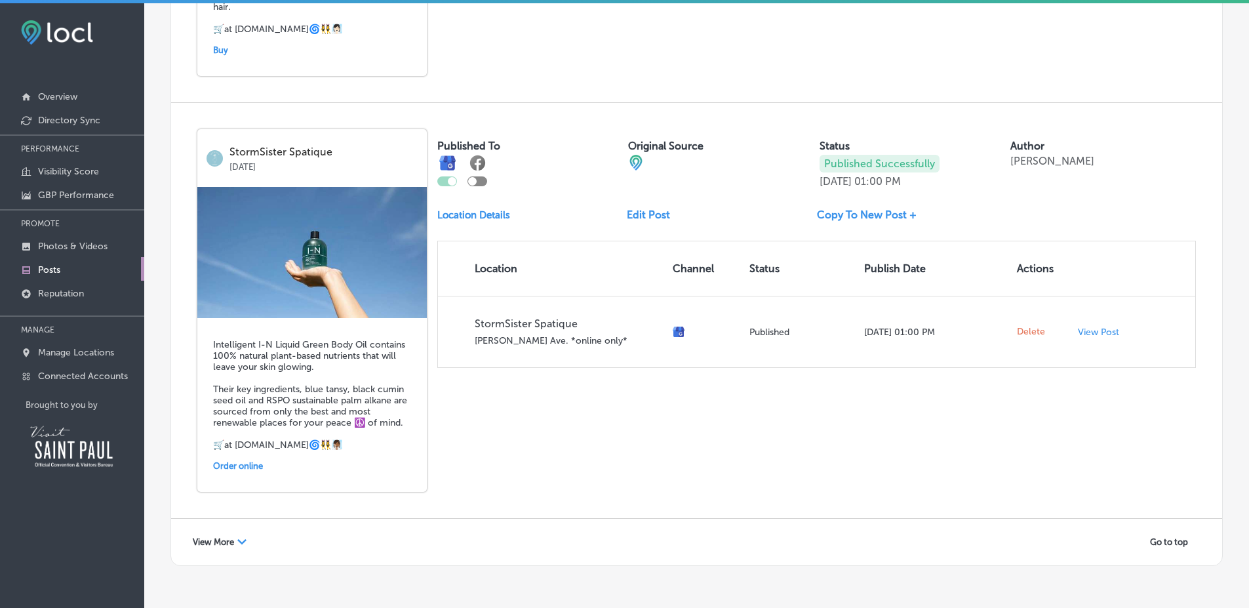
click at [236, 519] on div "View More Path Created with Sketch. Go to top" at bounding box center [696, 542] width 1051 height 47
click at [249, 532] on div "View More Path Created with Sketch. Go to top" at bounding box center [696, 542] width 1025 height 20
click at [233, 537] on span "View More" at bounding box center [213, 542] width 41 height 10
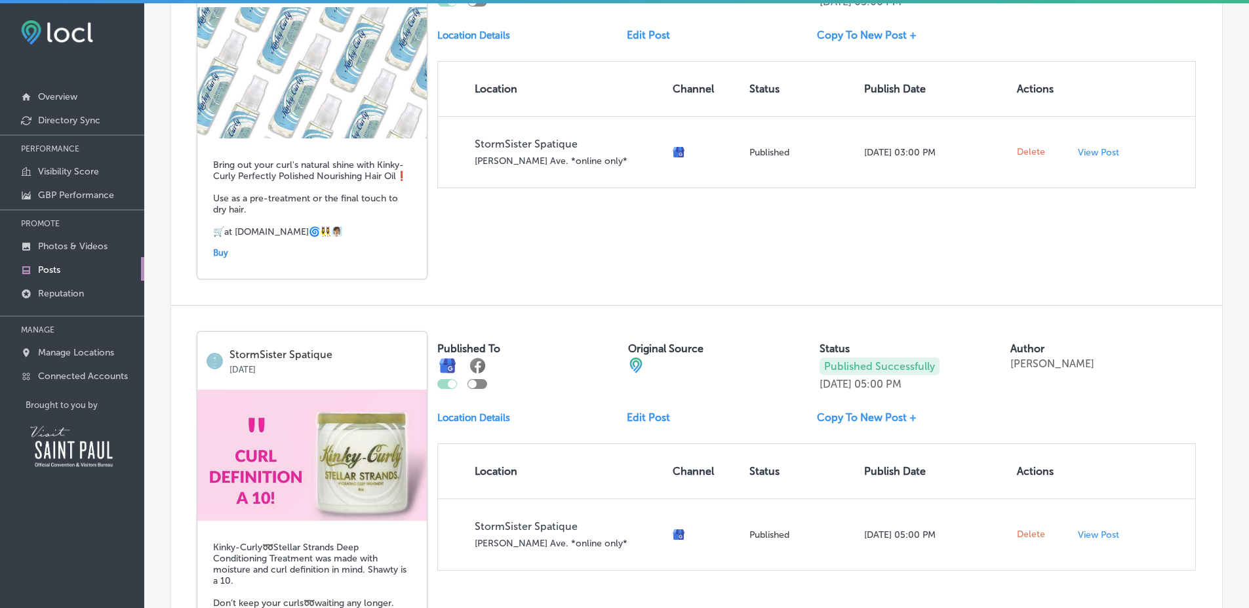
scroll to position [4391, 0]
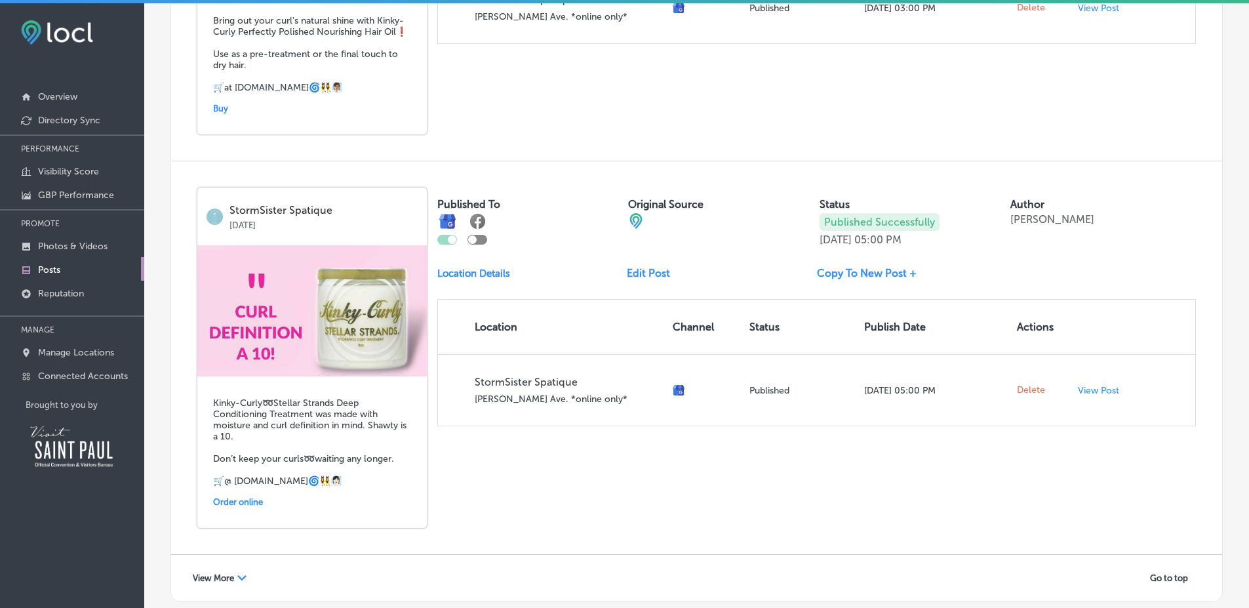
click at [209, 573] on span "View More" at bounding box center [213, 578] width 41 height 10
click at [741, 407] on div "StormSister Spatique [DATE] Kinky-Curly➿Stellar Strands Deep Conditioning Treat…" at bounding box center [696, 357] width 1051 height 393
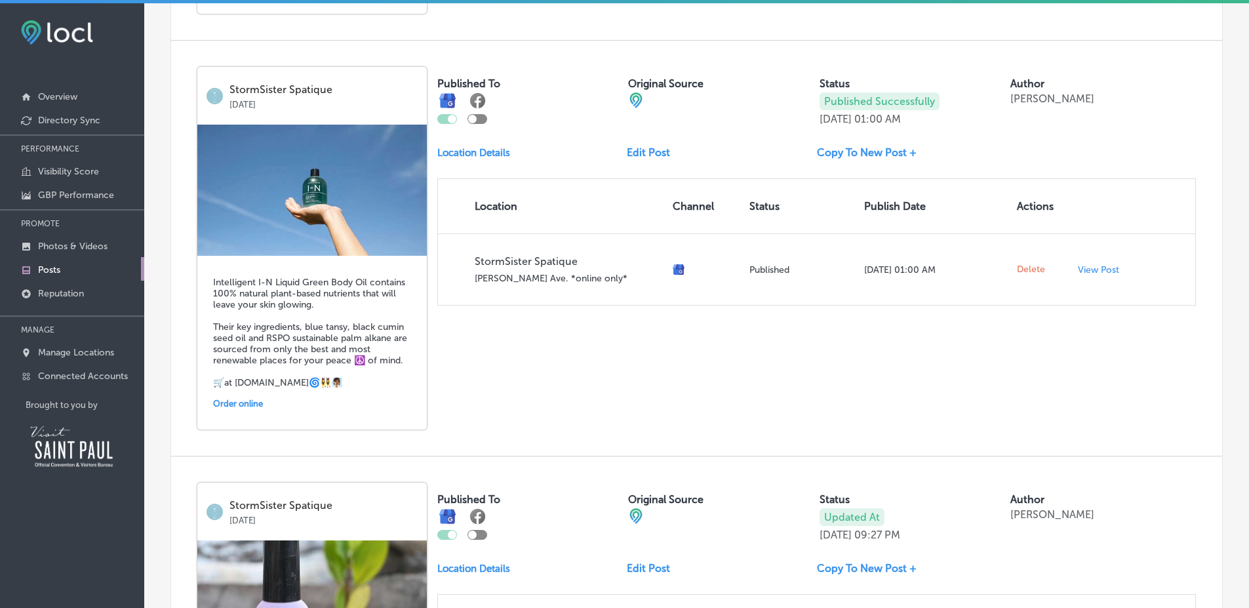
scroll to position [6806, 0]
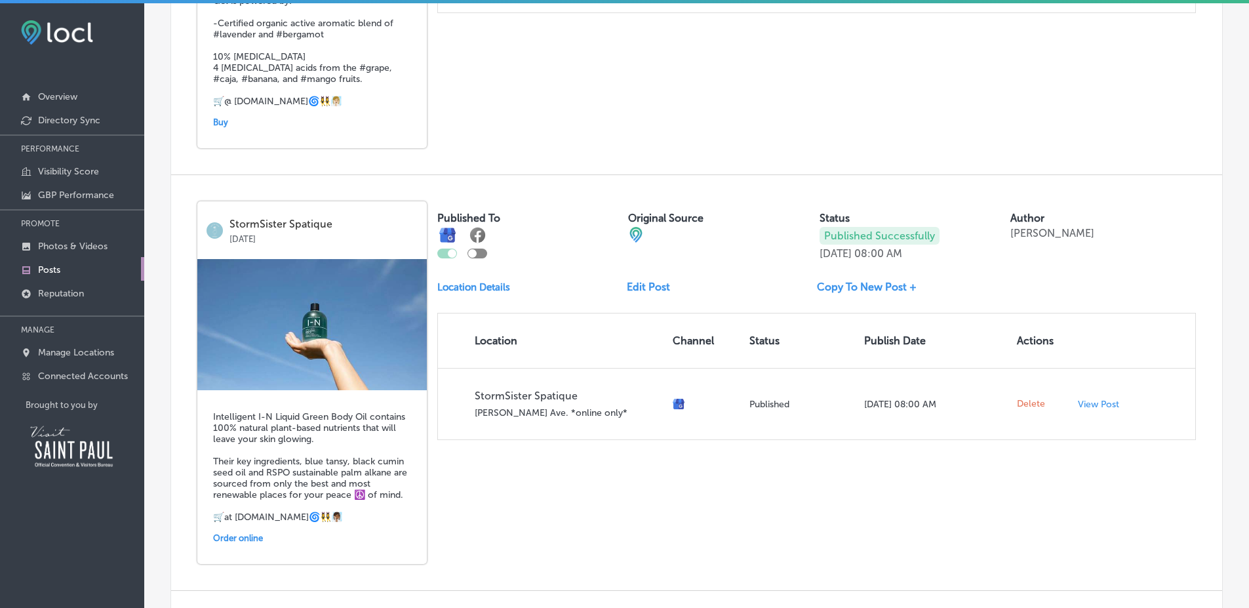
click at [224, 607] on span "View More" at bounding box center [213, 614] width 41 height 10
click at [660, 414] on div "StormSister Spatique [DATE] Intelligent I-N Liquid Green Body Oil contains 100%…" at bounding box center [696, 382] width 1051 height 415
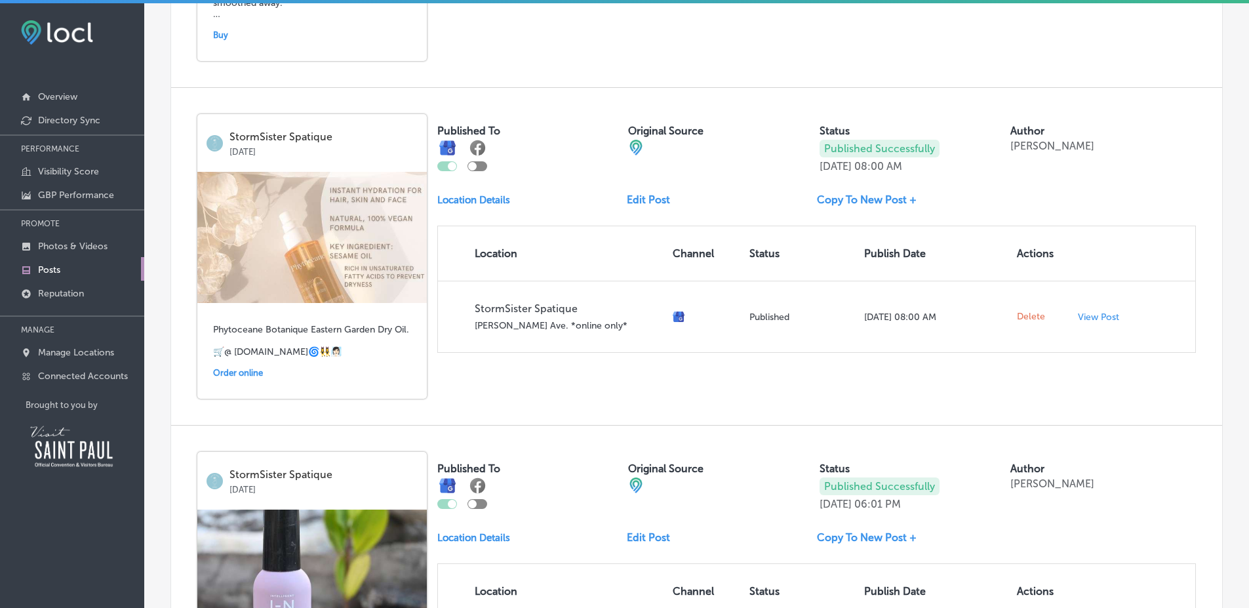
scroll to position [9164, 0]
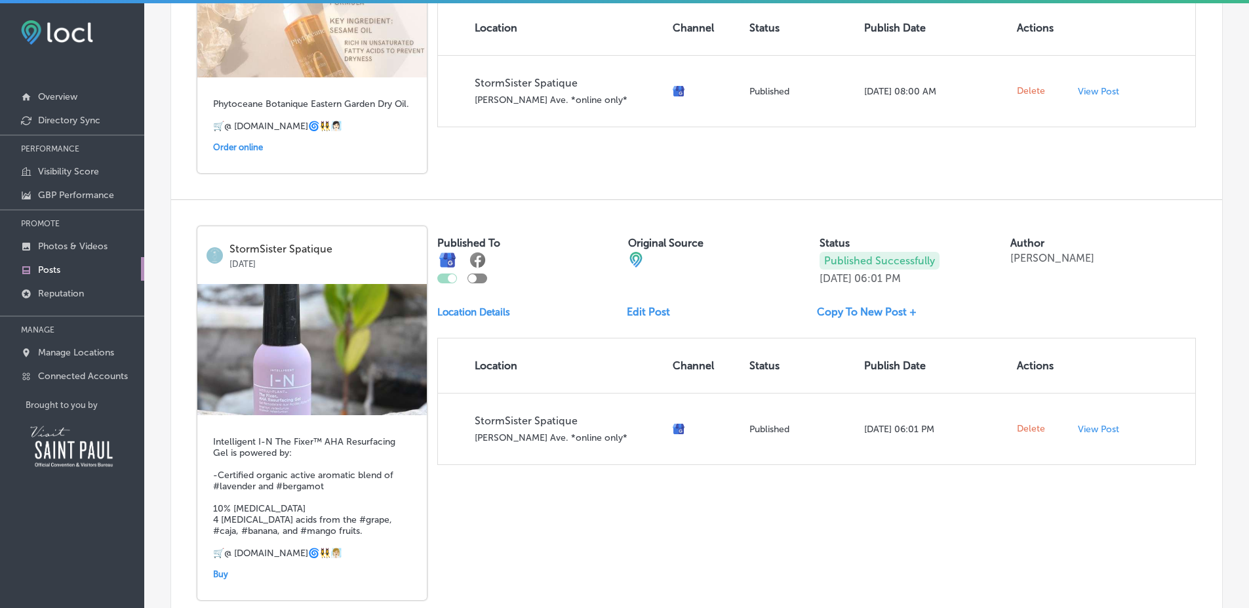
click at [438, 472] on div "StormSister Spatique [DATE] Intelligent I-N The Fixer™ AHA Resurfacing Gel is p…" at bounding box center [696, 413] width 1051 height 426
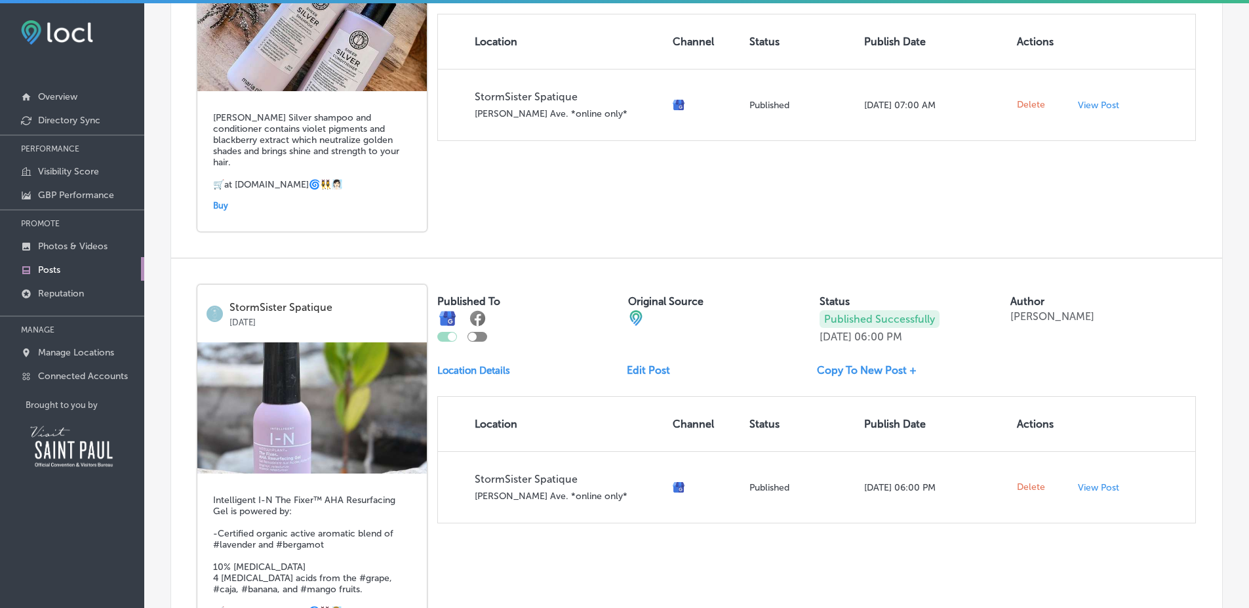
scroll to position [3, 0]
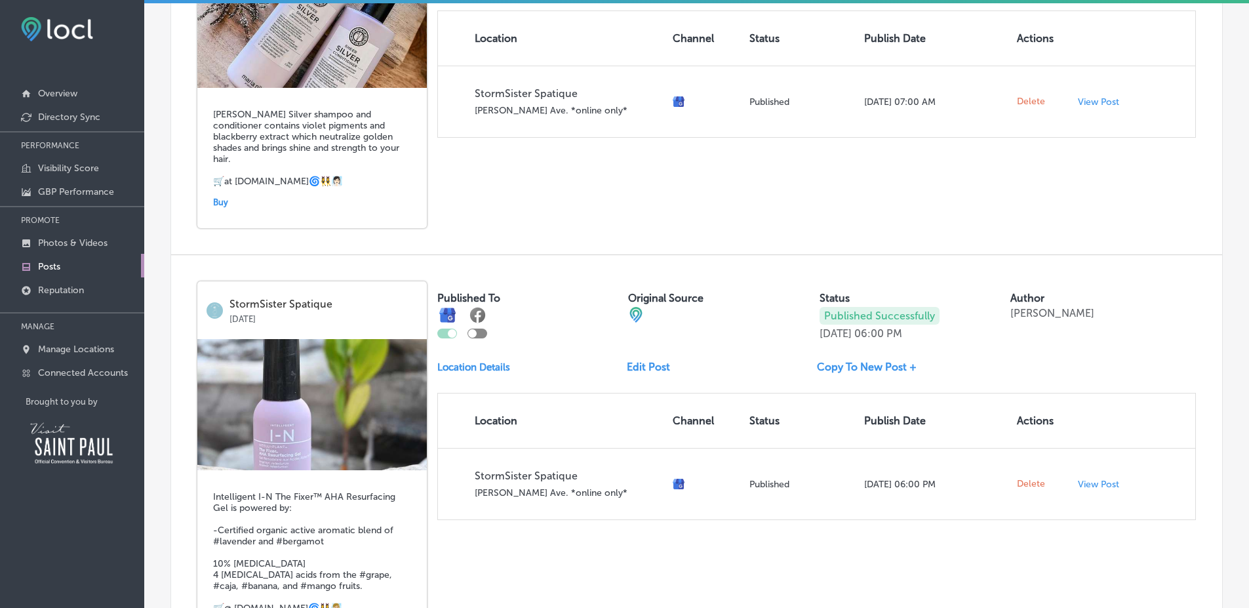
click at [521, 458] on div "StormSister Spatique [DATE] Intelligent I-N The Fixer™ AHA Resurfacing Gel is p…" at bounding box center [696, 468] width 1051 height 426
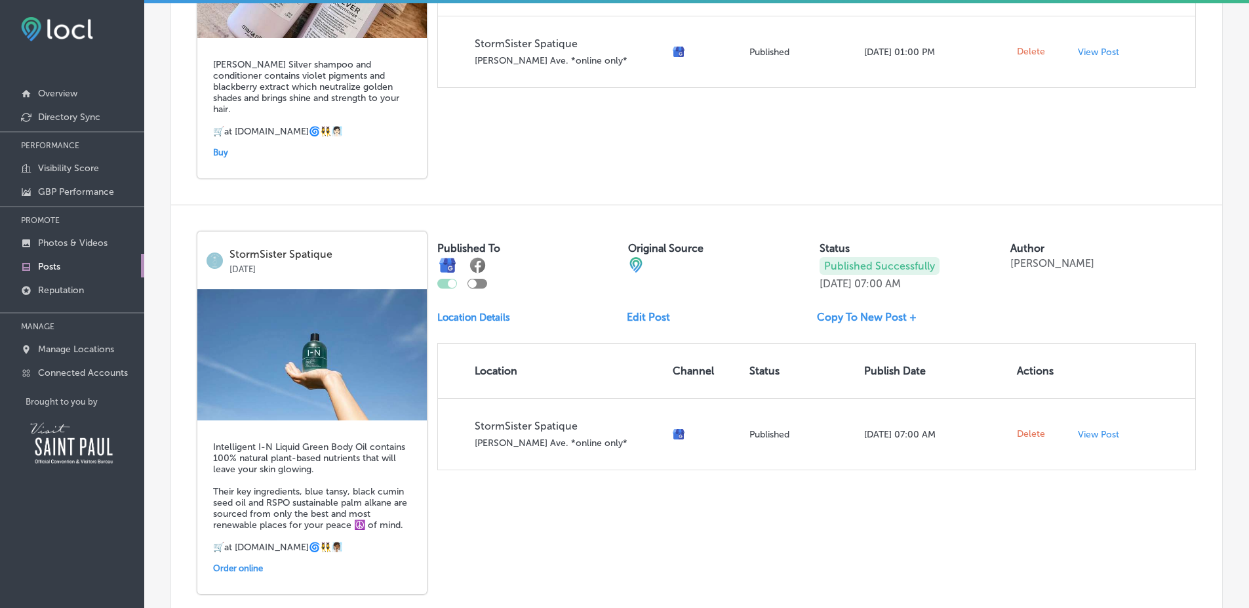
scroll to position [0, 0]
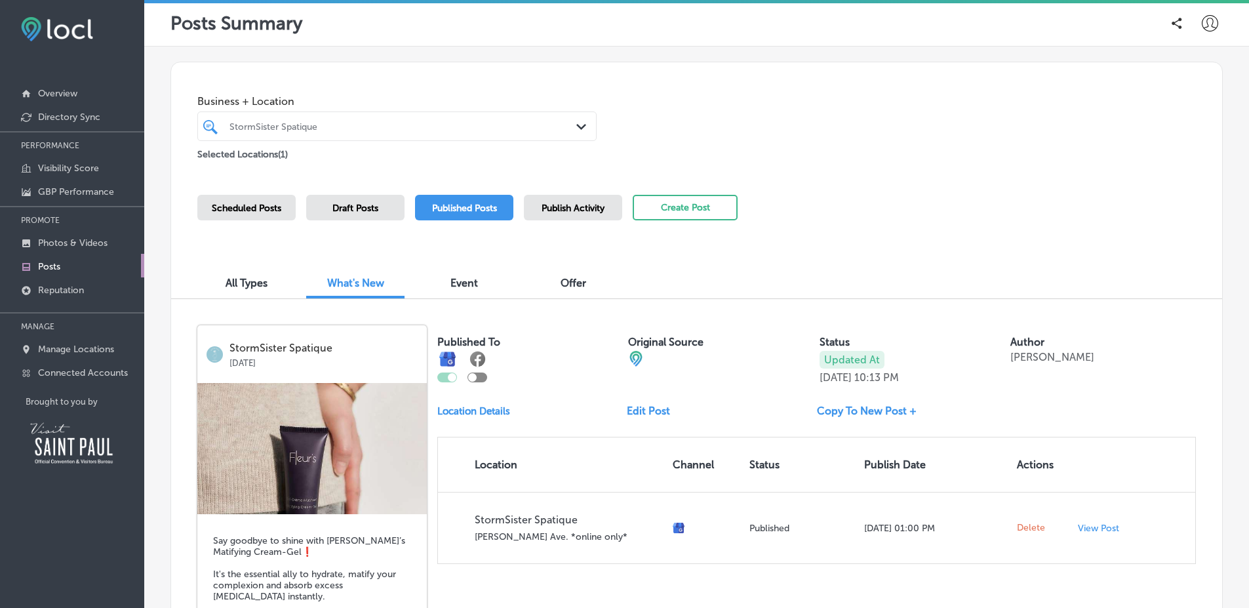
click at [608, 208] on div "Publish Activity" at bounding box center [573, 208] width 98 height 26
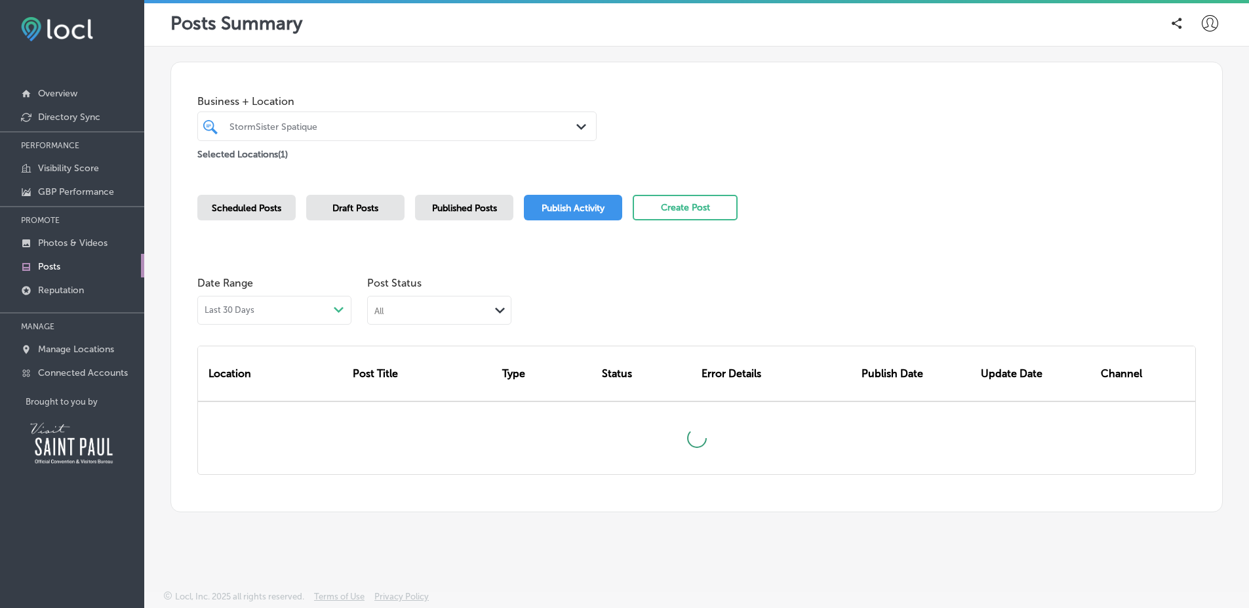
click at [795, 190] on div "Business + Location StormSister Spatique Path Created with Sketch. Selected Loc…" at bounding box center [697, 287] width 1053 height 451
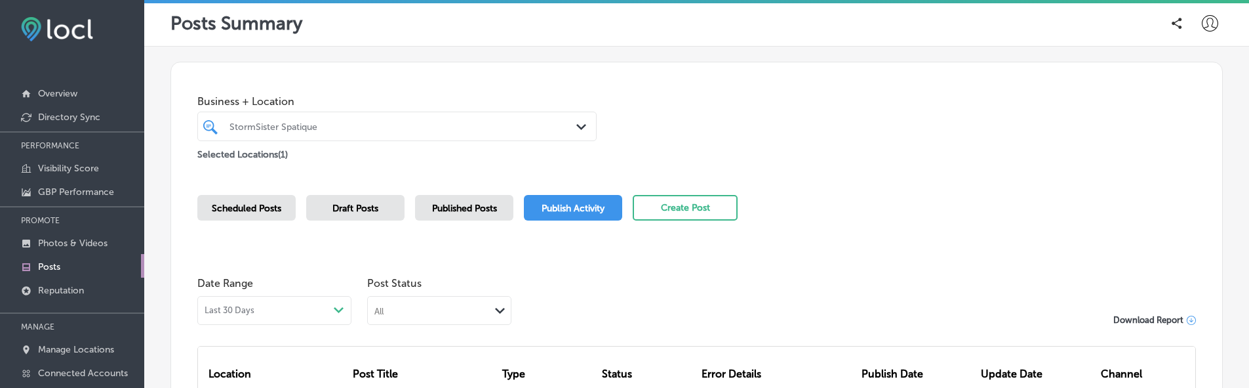
click at [264, 210] on span "Scheduled Posts" at bounding box center [247, 208] width 70 height 11
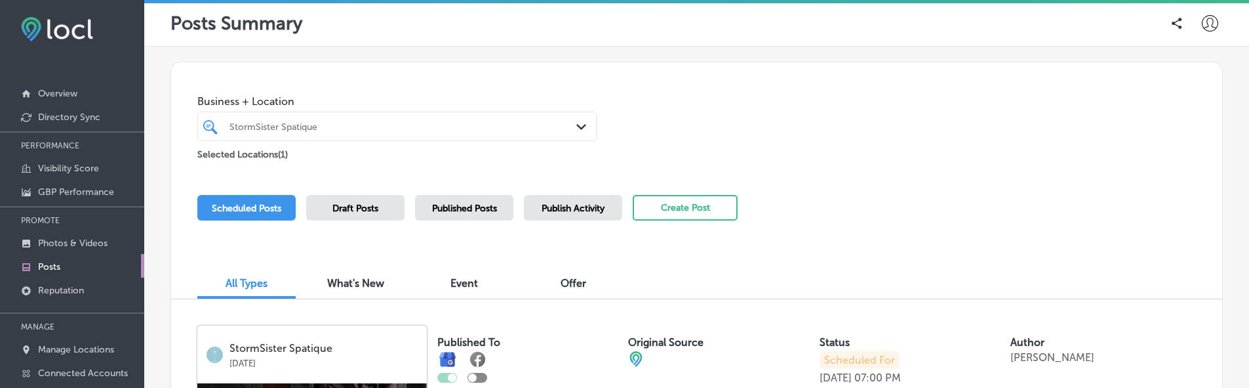
click at [538, 210] on div "Publish Activity" at bounding box center [573, 208] width 98 height 26
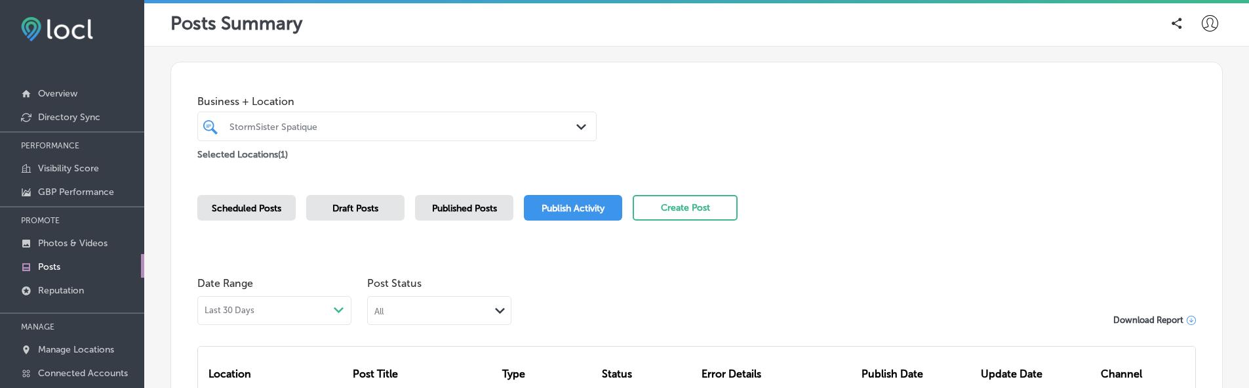
click at [247, 210] on span "Scheduled Posts" at bounding box center [247, 208] width 70 height 11
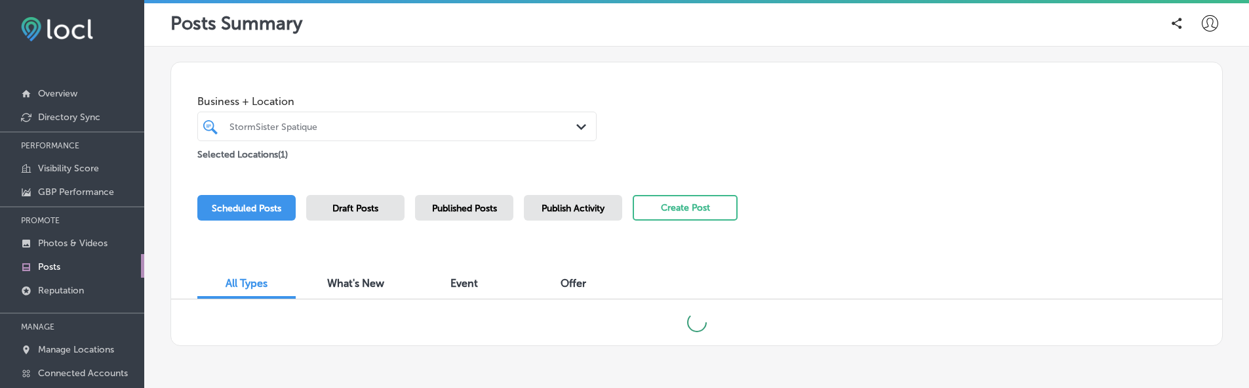
click at [188, 299] on div at bounding box center [696, 322] width 1051 height 46
click at [598, 197] on div "Publish Activity" at bounding box center [573, 208] width 98 height 26
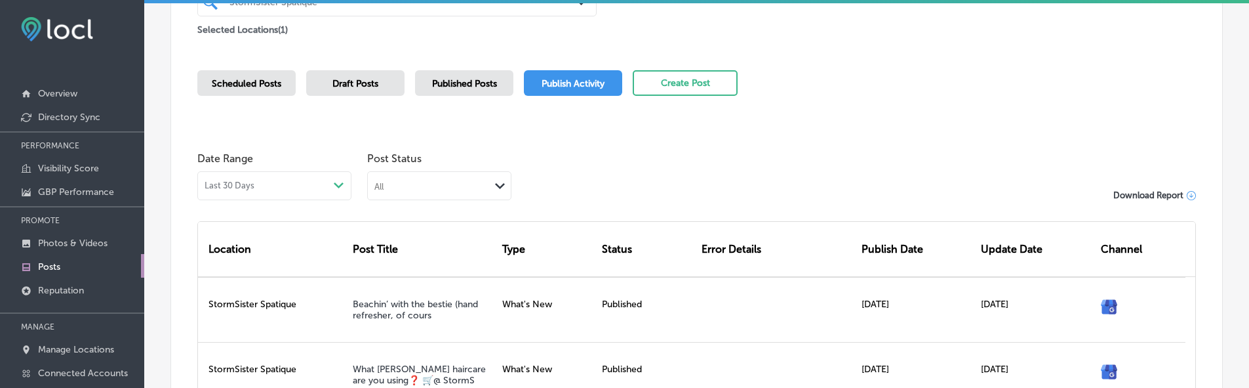
scroll to position [84, 0]
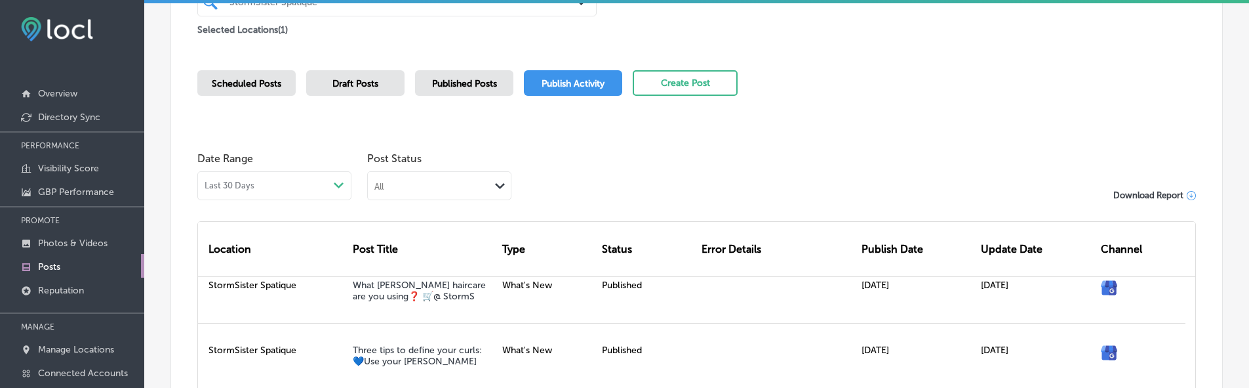
click at [247, 83] on span "Scheduled Posts" at bounding box center [247, 83] width 70 height 11
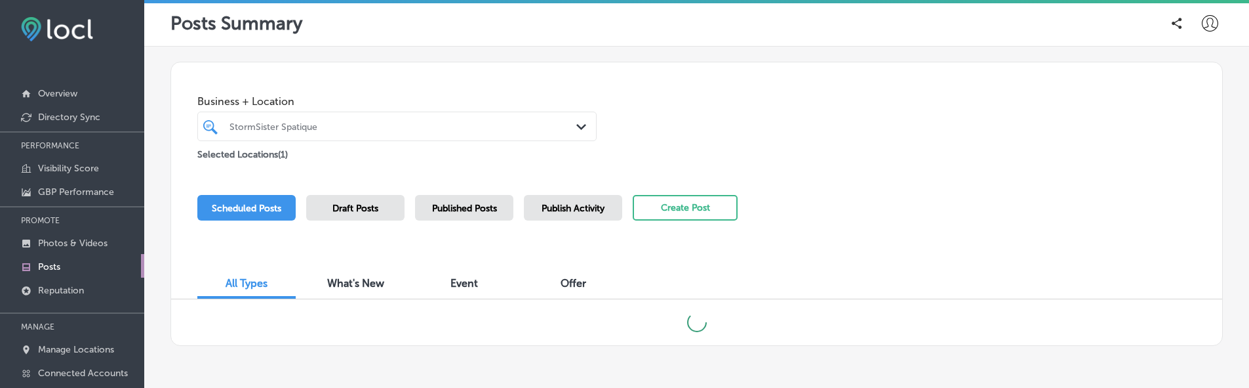
click at [189, 264] on div "All Types What's New Event Offer" at bounding box center [696, 276] width 1051 height 45
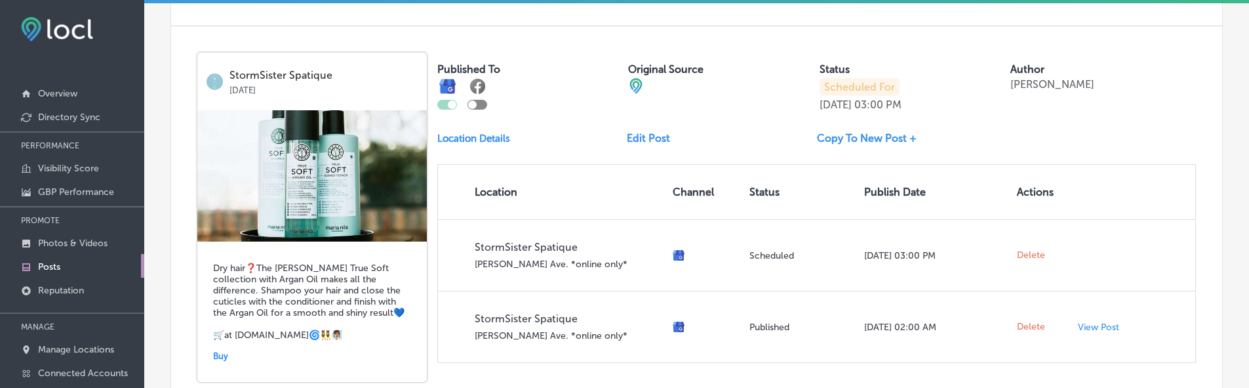
scroll to position [113, 0]
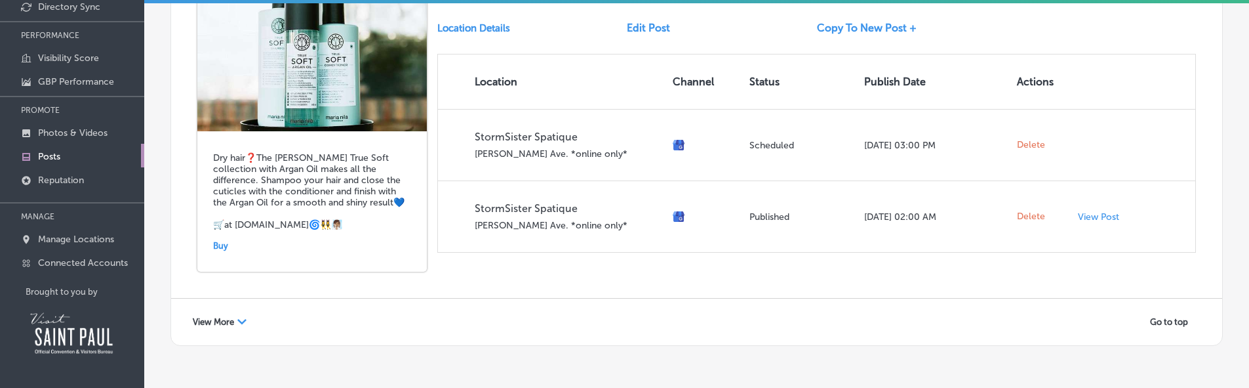
click at [198, 317] on span "View More" at bounding box center [213, 322] width 41 height 10
click at [190, 246] on div "StormSister Spatique [DATE] Dry hair❓The [PERSON_NAME] True Soft collection wit…" at bounding box center [696, 107] width 1051 height 382
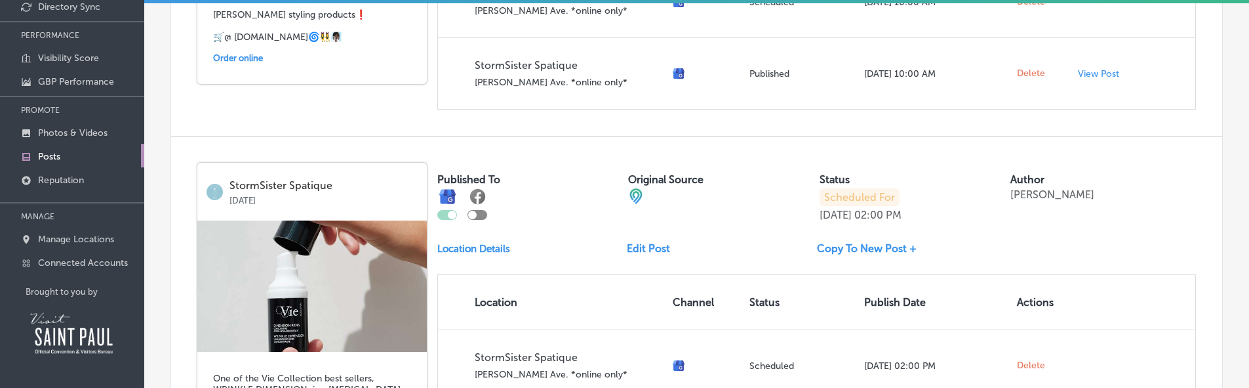
scroll to position [4914, 0]
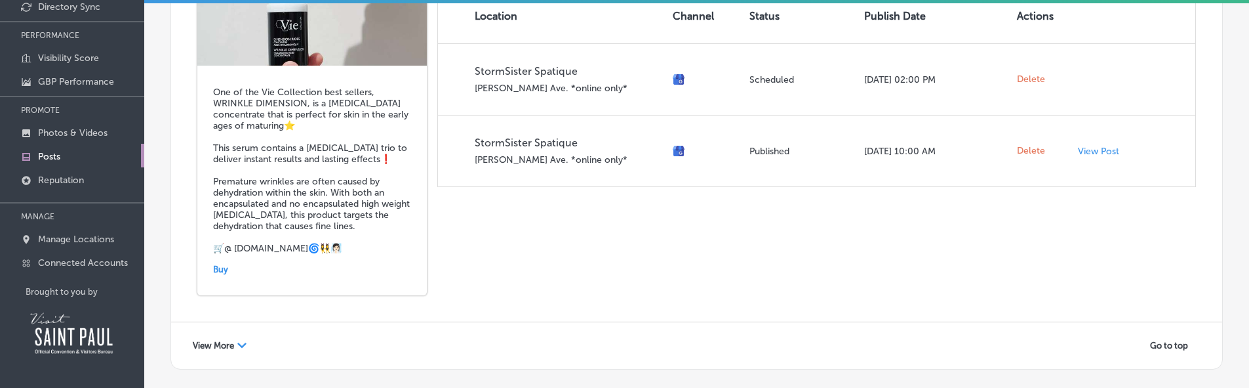
click at [223, 340] on span "View More" at bounding box center [213, 345] width 41 height 10
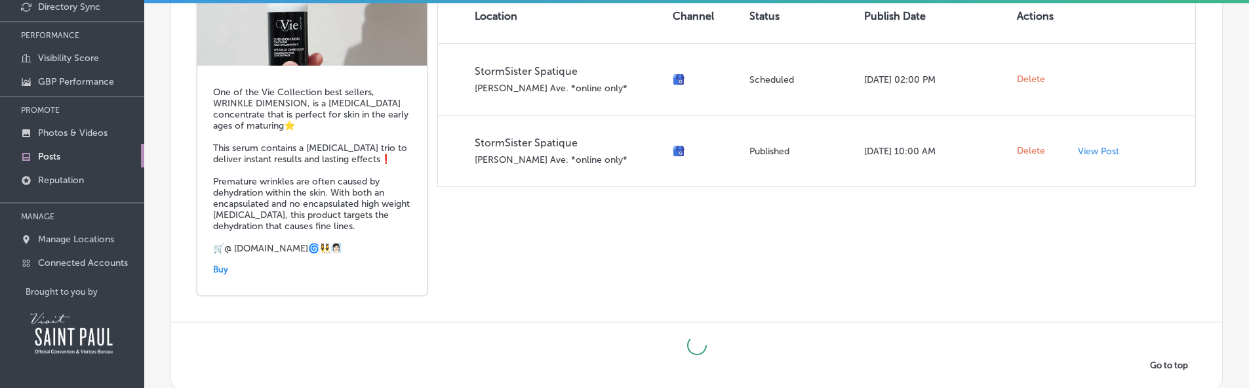
click at [188, 232] on div "StormSister Spatique [DATE] One of the Vie Collection best sellers, WRINKLE DIM…" at bounding box center [696, 85] width 1051 height 471
click at [474, 209] on div "StormSister Spatique [DATE] One of the Vie Collection best sellers, WRINKLE DIM…" at bounding box center [696, 85] width 1051 height 471
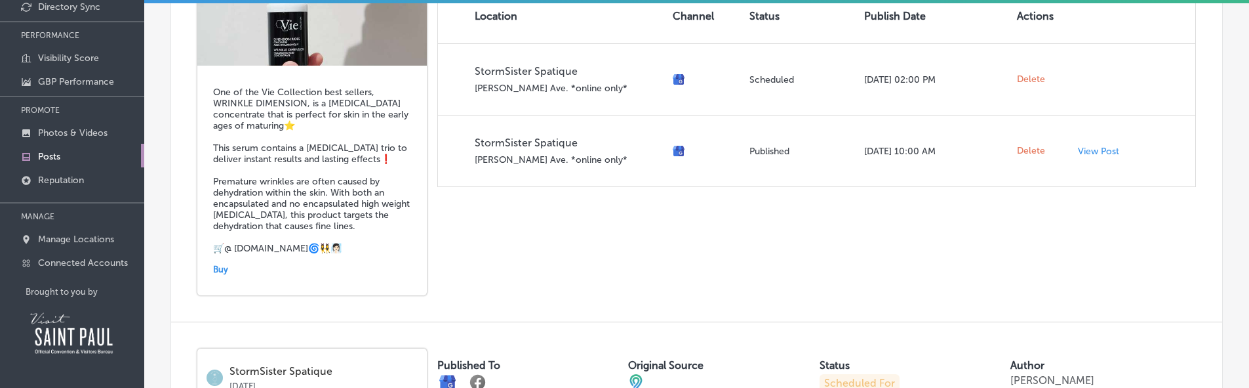
click at [179, 237] on div "StormSister Spatique [DATE] One of the Vie Collection best sellers, WRINKLE DIM…" at bounding box center [696, 85] width 1051 height 471
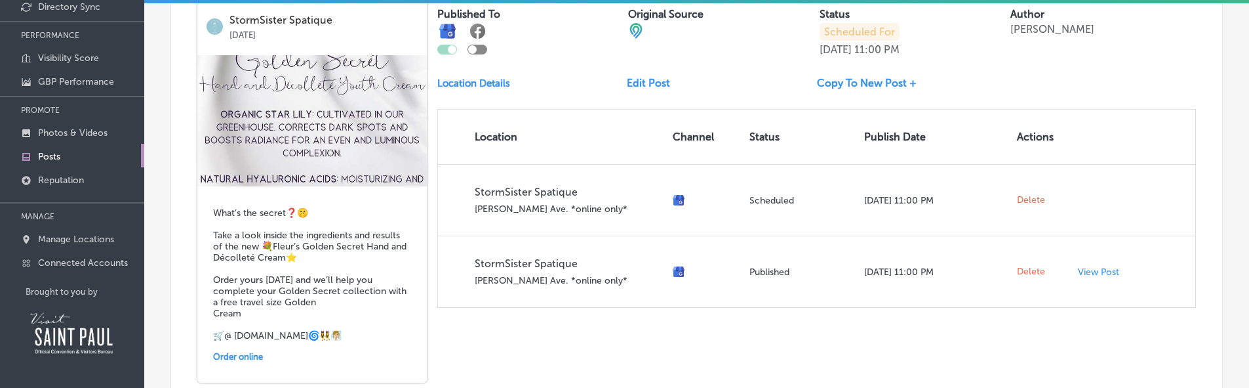
scroll to position [7317, 0]
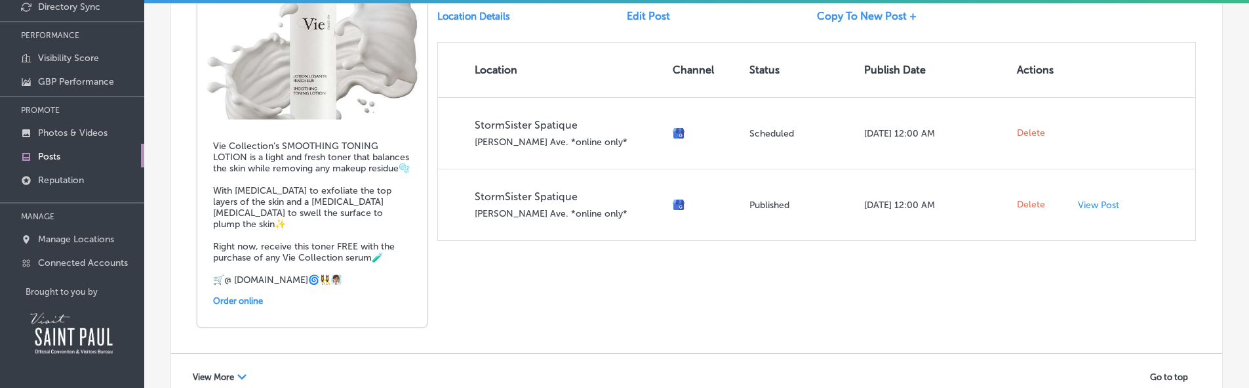
click at [193, 372] on span "View More" at bounding box center [213, 377] width 41 height 10
click at [182, 232] on div "StormSister Spatique [DATE] Vie Collection’s SMOOTHING TONING LOTION is a light…" at bounding box center [696, 128] width 1051 height 449
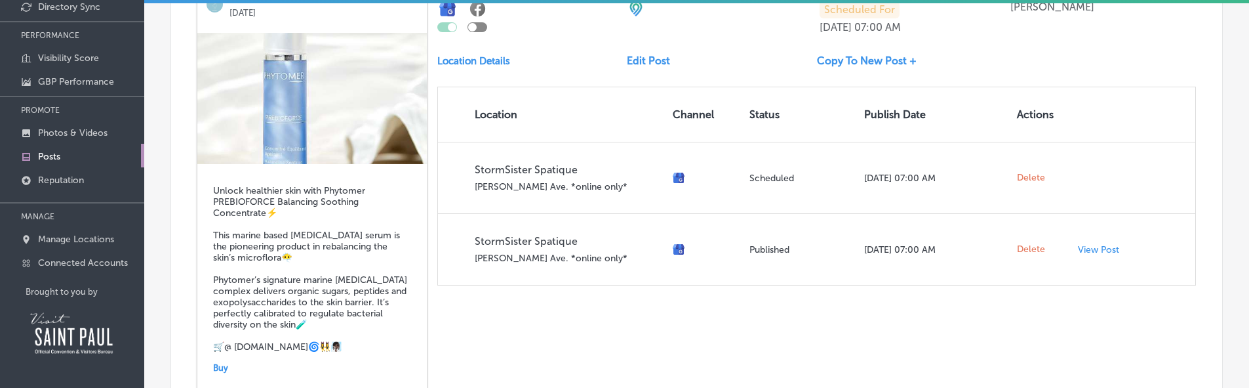
scroll to position [9790, 0]
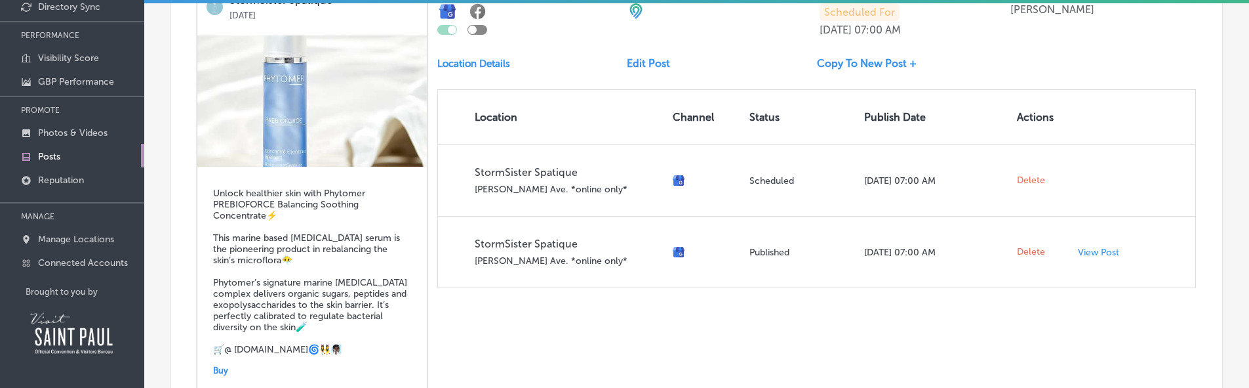
click at [172, 170] on div "StormSister Spatique [DATE] Unlock healthier skin with Phytomer PREBIOFORCE Bal…" at bounding box center [696, 186] width 1051 height 471
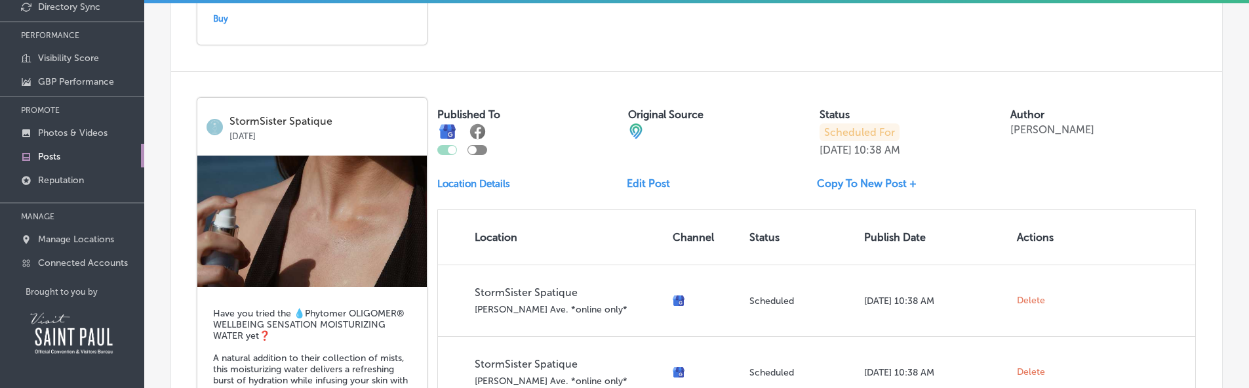
scroll to position [12441, 0]
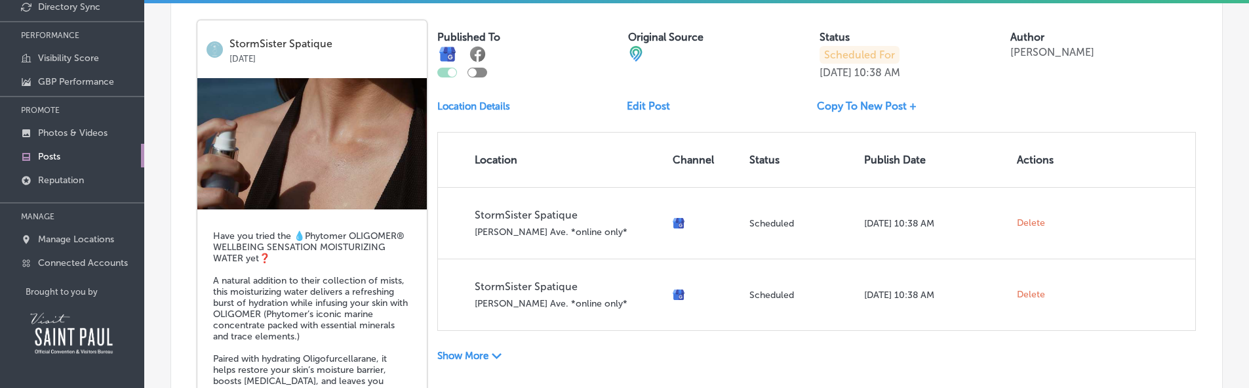
click at [935, 214] on div "StormSister Spatique [DATE] Have you tried the 💧Phytomer OLIGOMER® WELLBEING SE…" at bounding box center [696, 229] width 1051 height 471
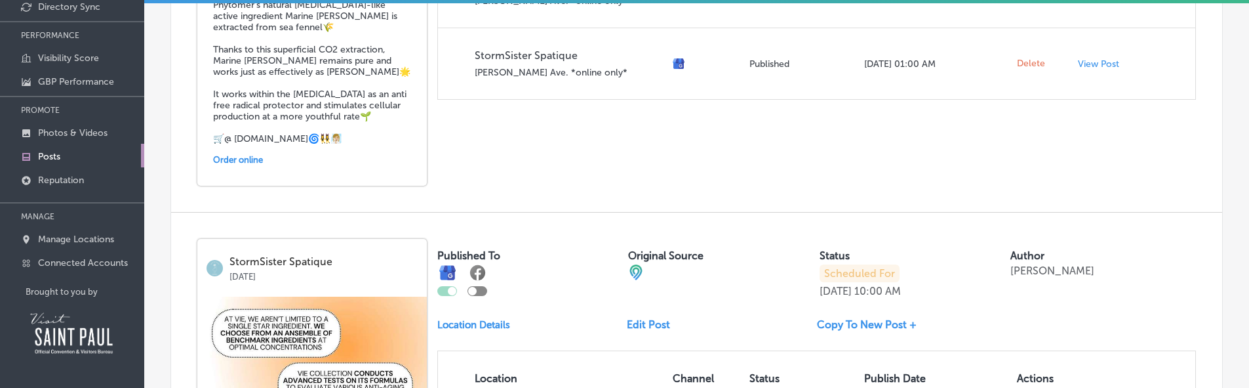
scroll to position [0, 0]
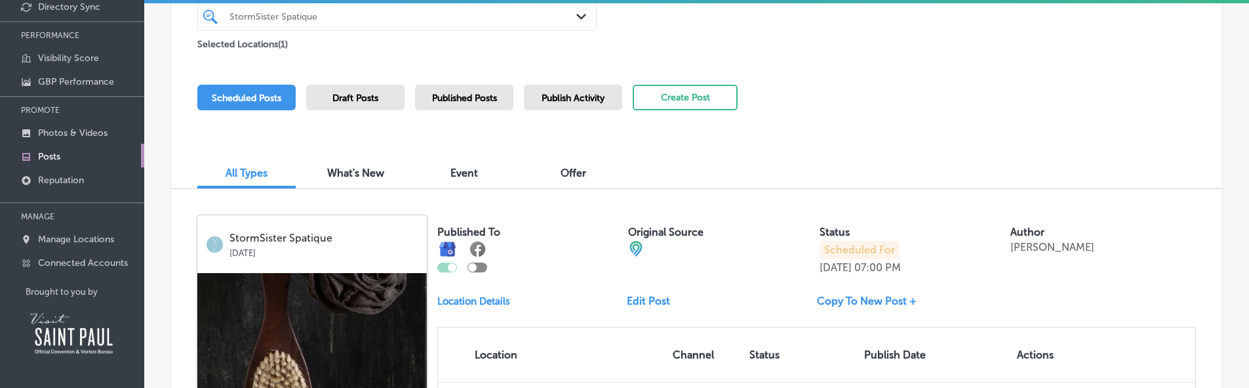
click at [467, 107] on div "Published Posts" at bounding box center [464, 98] width 98 height 26
